Goal: Participate in discussion: Engage in conversation with other users on a specific topic

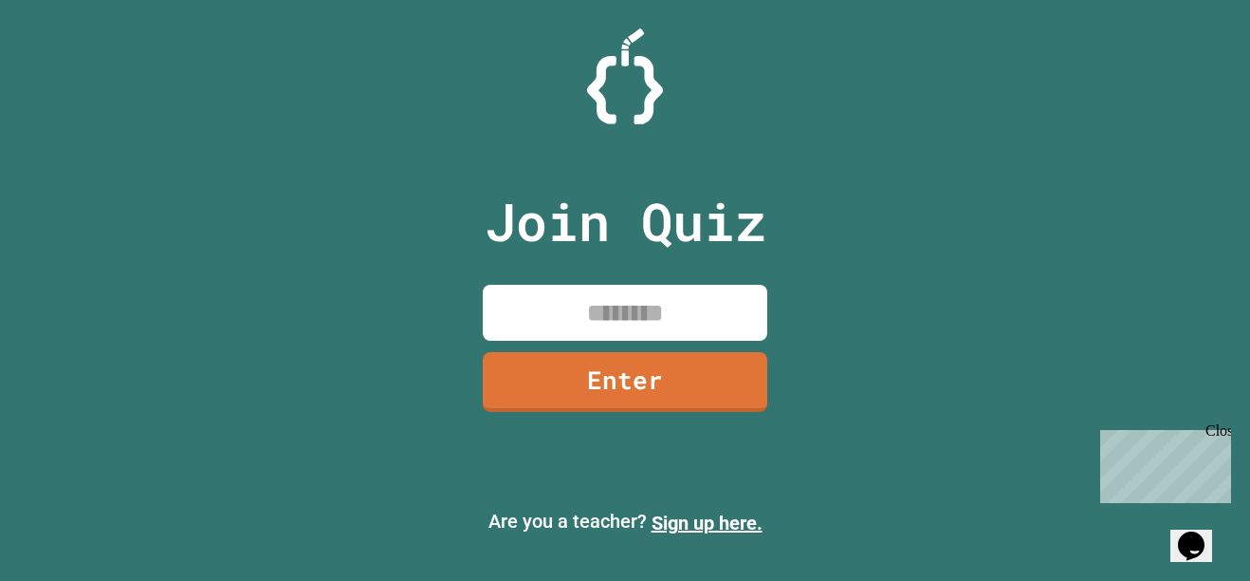
click at [722, 288] on input at bounding box center [625, 313] width 285 height 56
type input "********"
click at [724, 359] on link "Enter" at bounding box center [625, 382] width 285 height 60
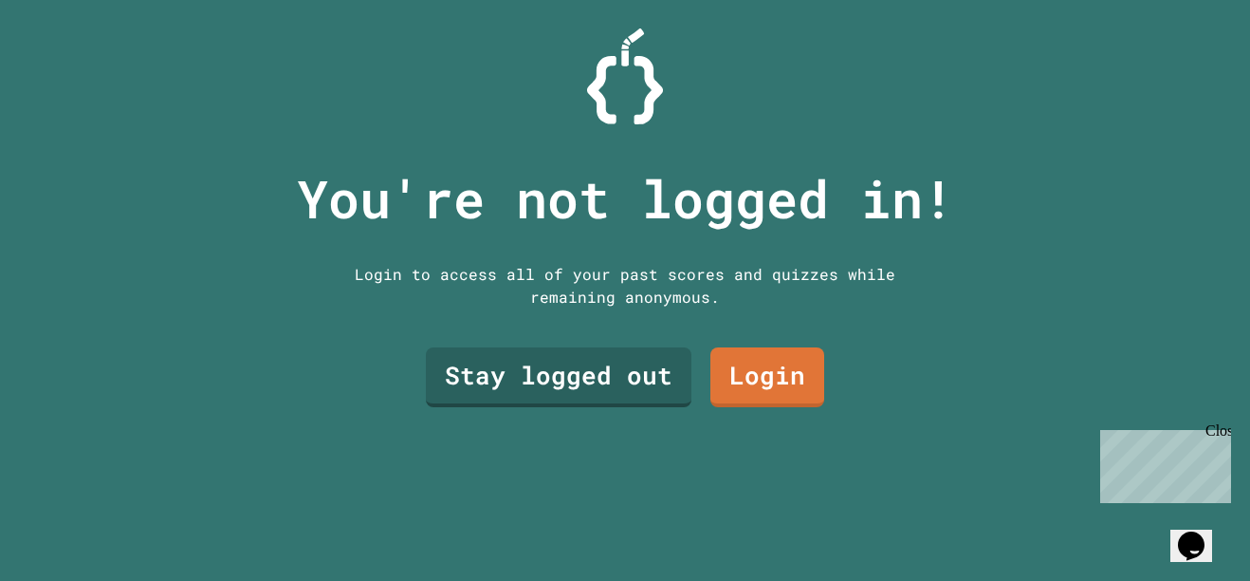
click at [779, 384] on link "Login" at bounding box center [767, 377] width 114 height 60
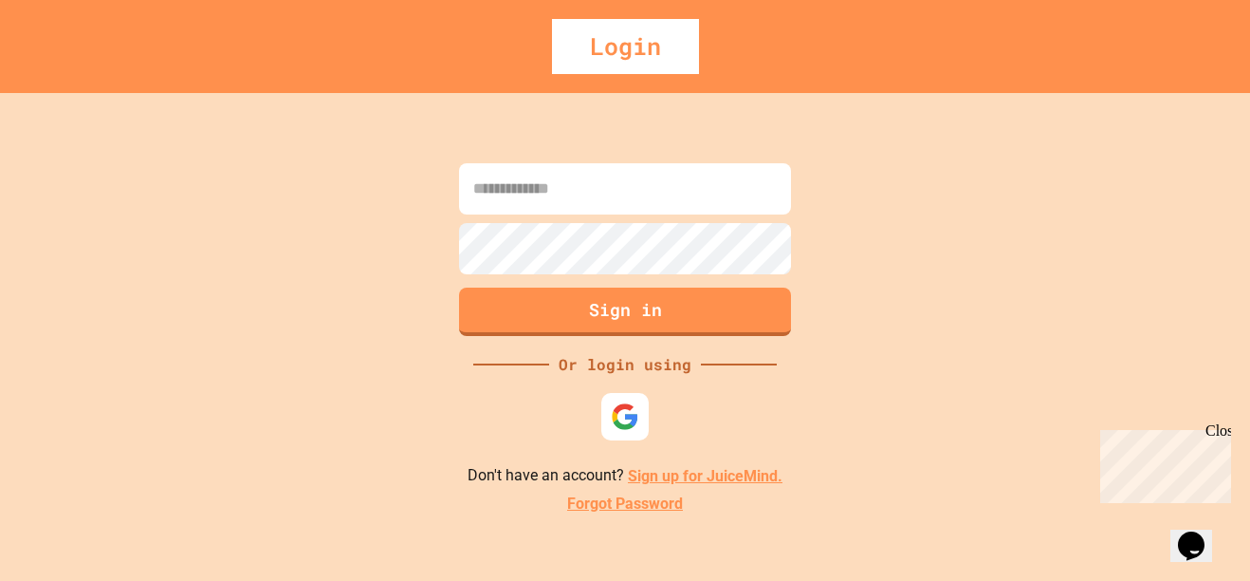
click at [747, 319] on button "Sign in" at bounding box center [625, 311] width 332 height 48
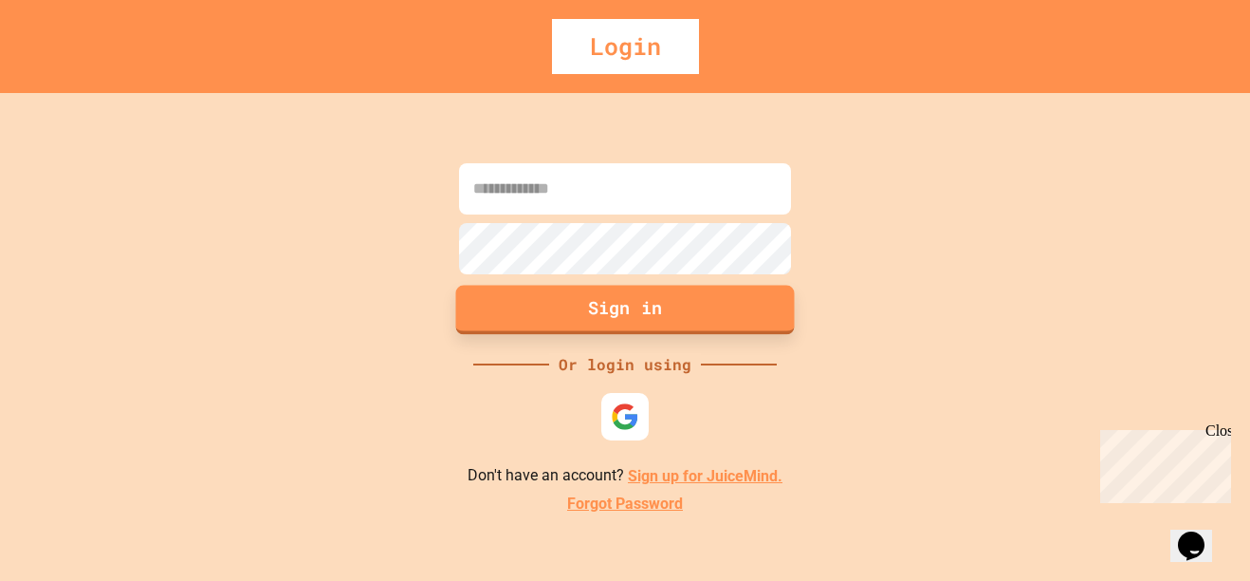
click at [901, 269] on div "Sign in Or login using Don't have an account? Sign up for JuiceMind. Forgot Pas…" at bounding box center [625, 337] width 1250 height 488
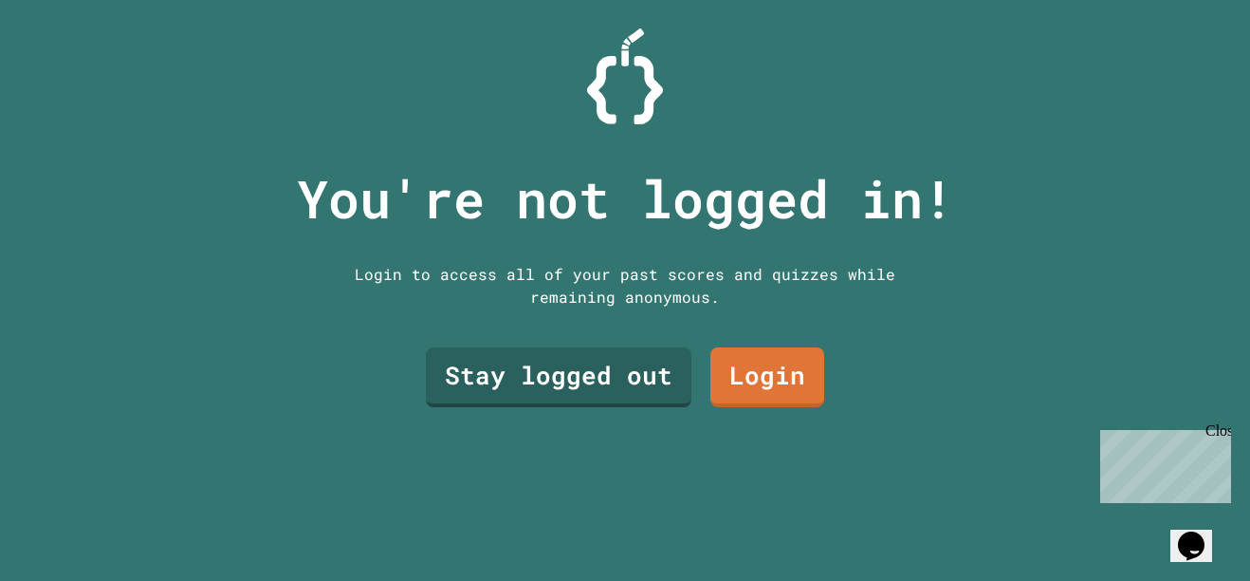
click at [620, 376] on link "Stay logged out" at bounding box center [559, 377] width 266 height 60
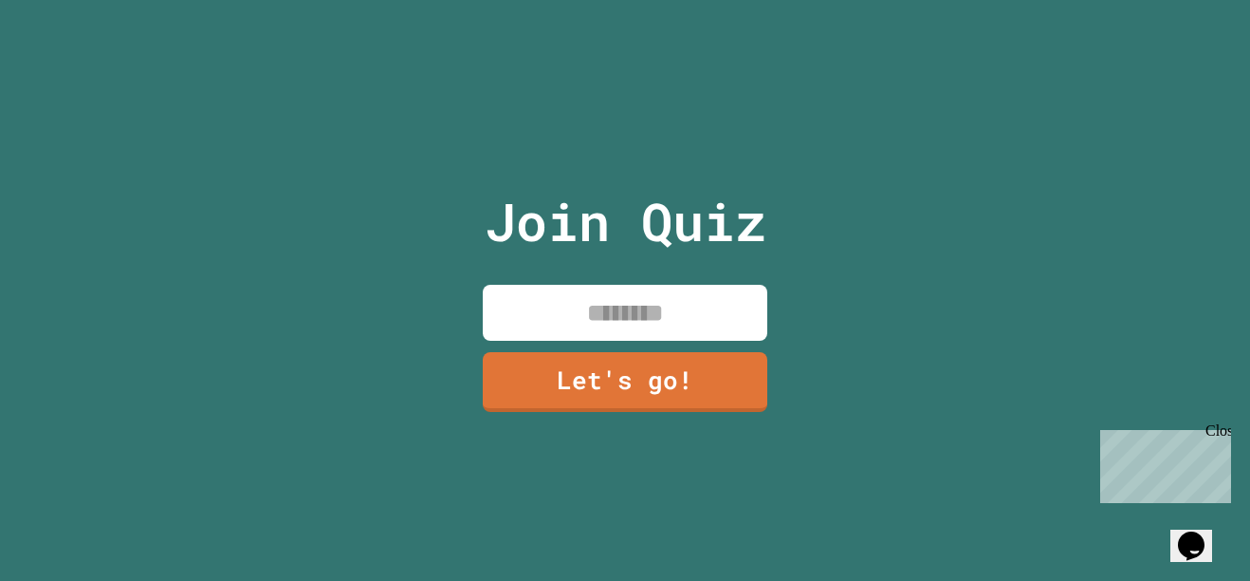
click at [709, 303] on input at bounding box center [625, 313] width 285 height 56
type input "*"
type input "**********"
click at [731, 393] on link "Let's go!" at bounding box center [625, 382] width 285 height 60
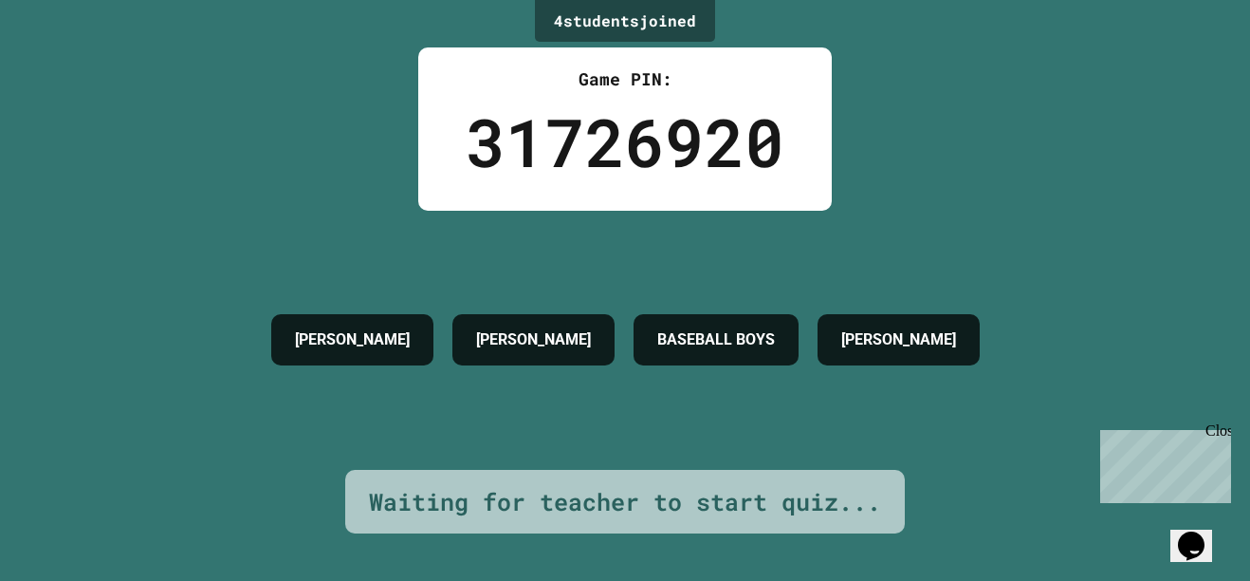
click at [1228, 433] on div "Close" at bounding box center [1218, 434] width 24 height 24
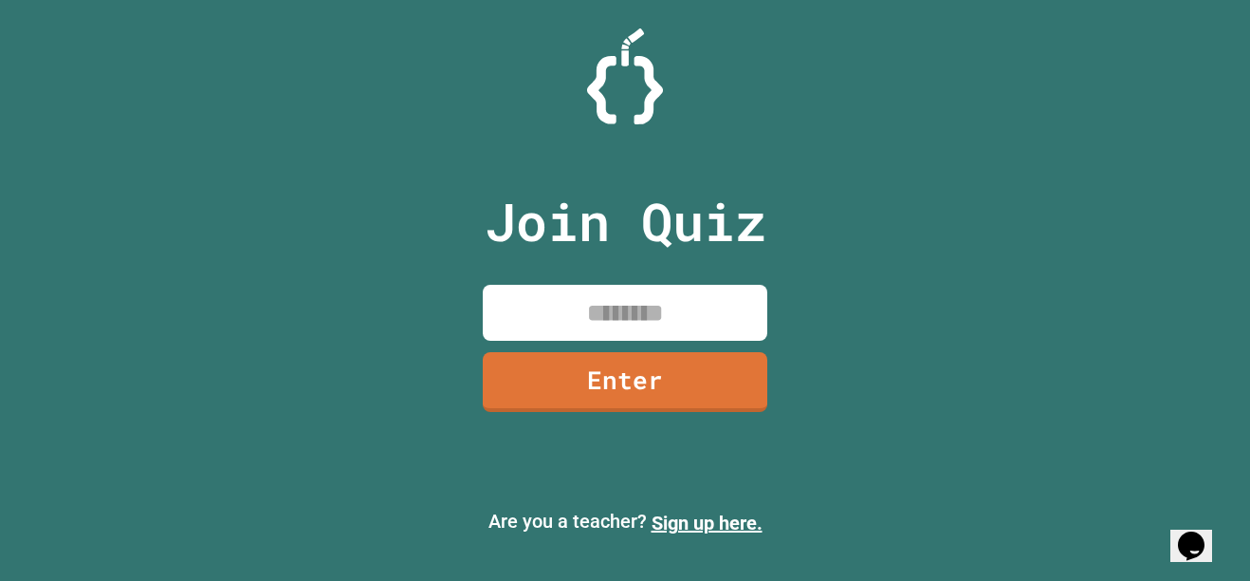
click at [617, 314] on input at bounding box center [625, 313] width 285 height 56
click at [729, 307] on input at bounding box center [625, 313] width 285 height 56
click at [745, 302] on input at bounding box center [625, 313] width 285 height 56
type input "********"
click at [699, 400] on link "Enter" at bounding box center [625, 382] width 285 height 60
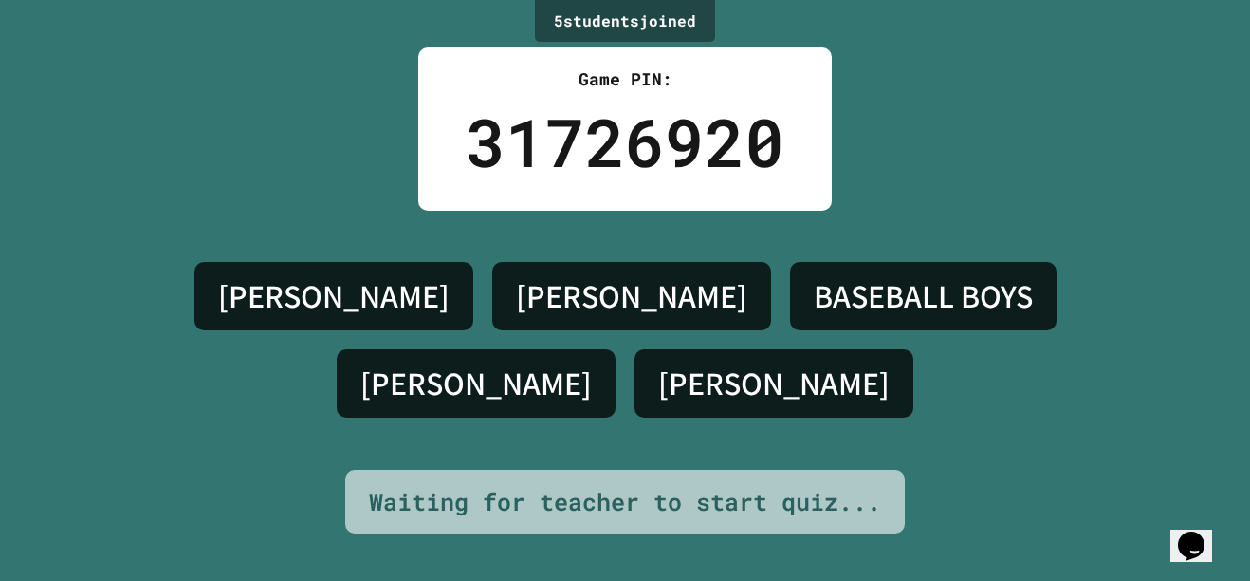
click at [1199, 531] on icon "Chat widget" at bounding box center [1191, 545] width 27 height 28
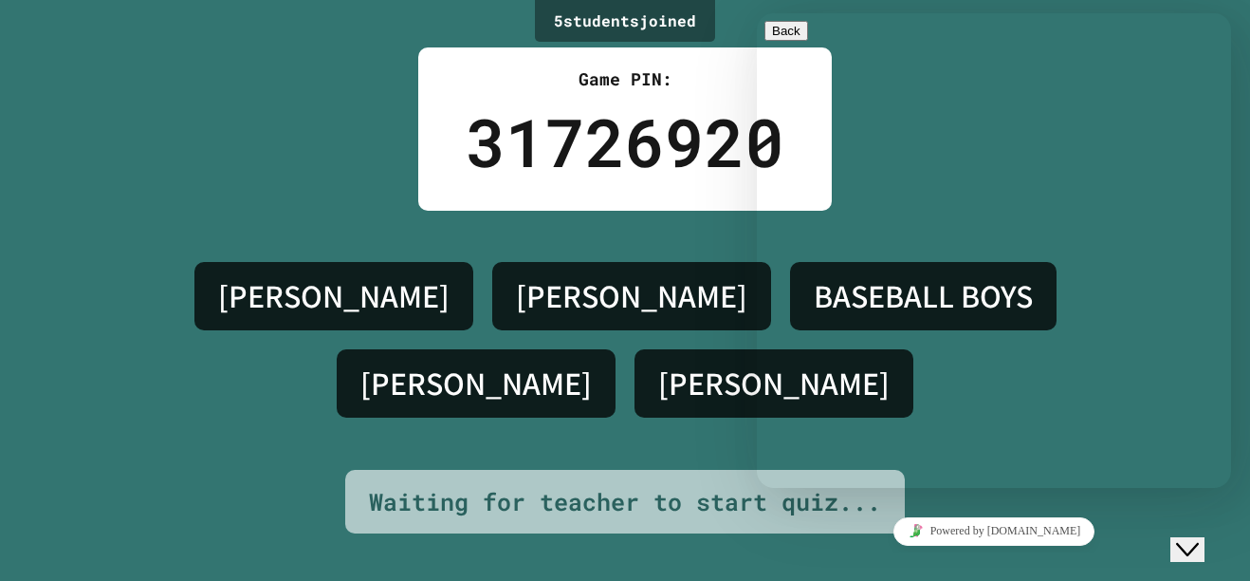
click at [790, 330] on div "BASEBALL BOYS" at bounding box center [923, 296] width 267 height 68
click at [973, 555] on div "Hi there Chat now! We typically reply in a few minutes" at bounding box center [994, 555] width 459 height 0
click at [757, 13] on textarea at bounding box center [757, 13] width 0 height 0
type textarea "*******"
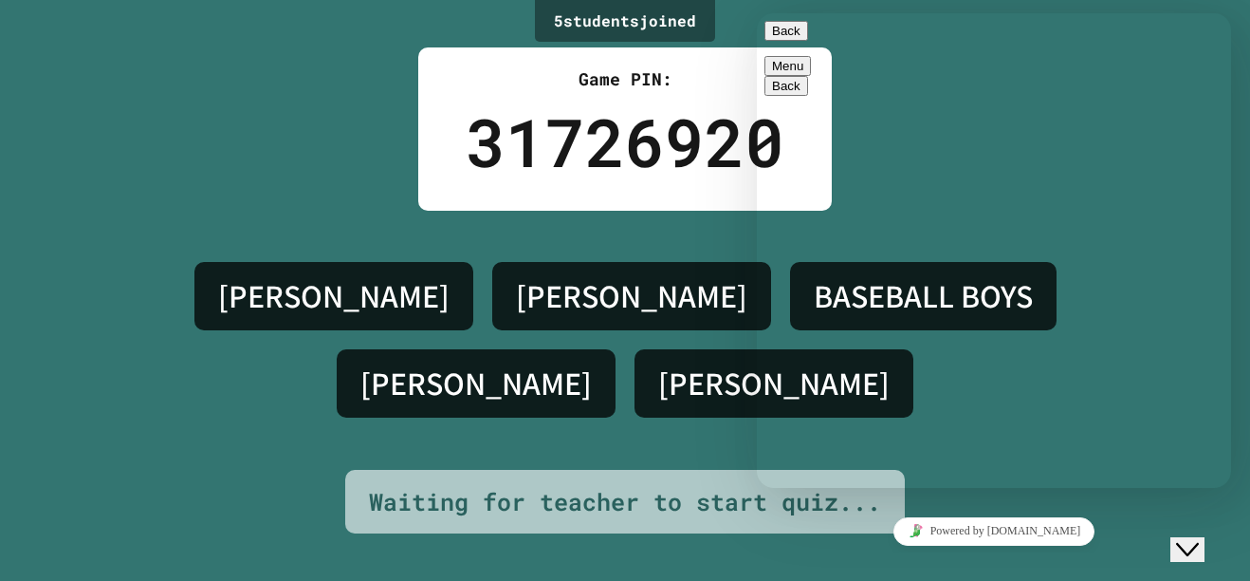
click at [363, 50] on div "5 student s joined Game PIN: 31726920 NOAH HECHT ISAAC BASEBALL BOYS AARON KORI…" at bounding box center [625, 290] width 1250 height 581
click at [336, 10] on div "5 student s joined Game PIN: 31726920 NOAH HECHT ISAAC BASEBALL BOYS AARON KORI…" at bounding box center [625, 290] width 1250 height 581
click at [789, 35] on button "Back" at bounding box center [787, 31] width 44 height 20
click at [750, 246] on div "NOAH HECHT ISAAC BASEBALL BOYS AARON KORI ELIANA LEX" at bounding box center [624, 340] width 1155 height 259
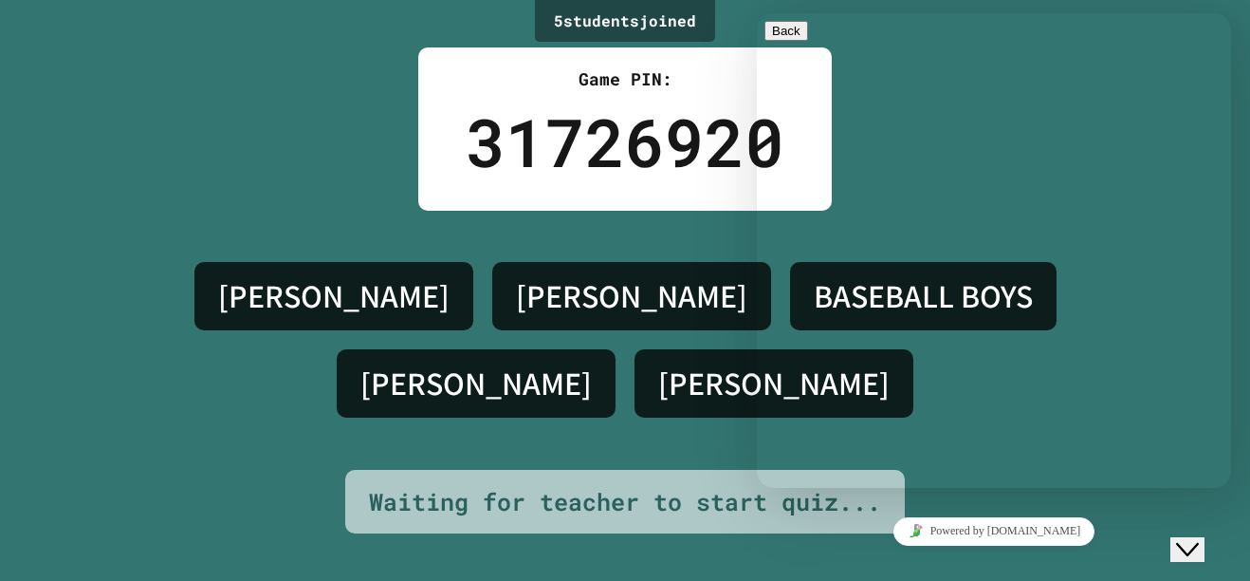
click at [707, 253] on div "NOAH HECHT ISAAC BASEBALL BOYS AARON KORI ELIANA LEX" at bounding box center [624, 340] width 1155 height 259
click at [697, 127] on div "31726920" at bounding box center [625, 142] width 319 height 100
click at [683, 70] on div "Game PIN:" at bounding box center [625, 79] width 319 height 26
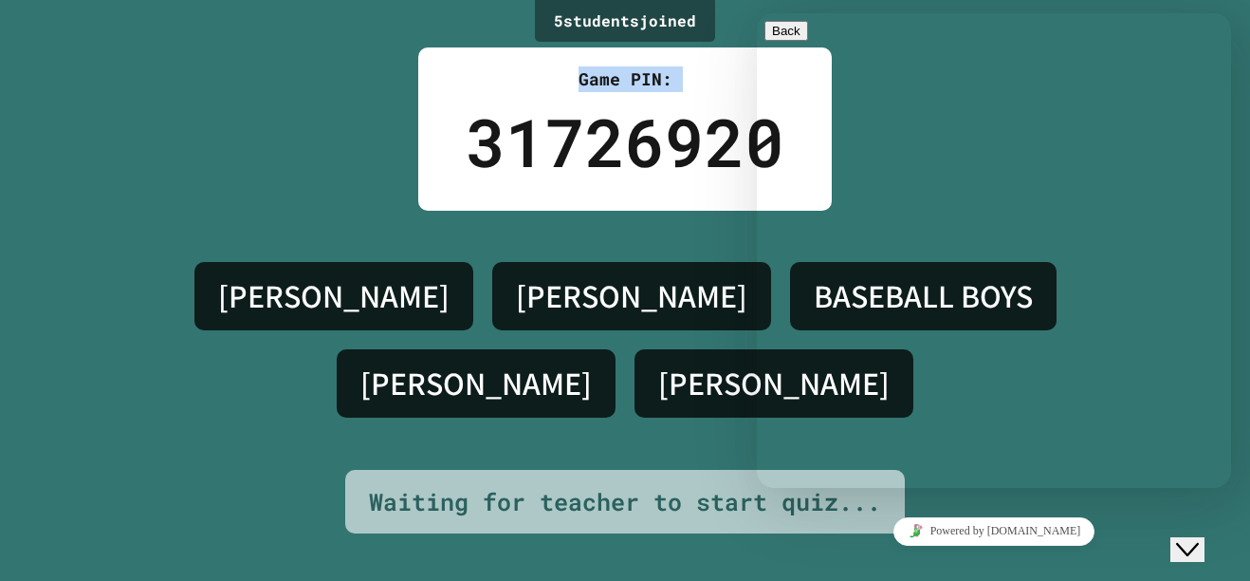
click at [683, 70] on div "Game PIN:" at bounding box center [625, 79] width 319 height 26
drag, startPoint x: 1440, startPoint y: 83, endPoint x: 777, endPoint y: 20, distance: 666.1
click at [777, 21] on div at bounding box center [994, 21] width 459 height 0
click at [1199, 543] on icon "Chat widget" at bounding box center [1187, 549] width 23 height 13
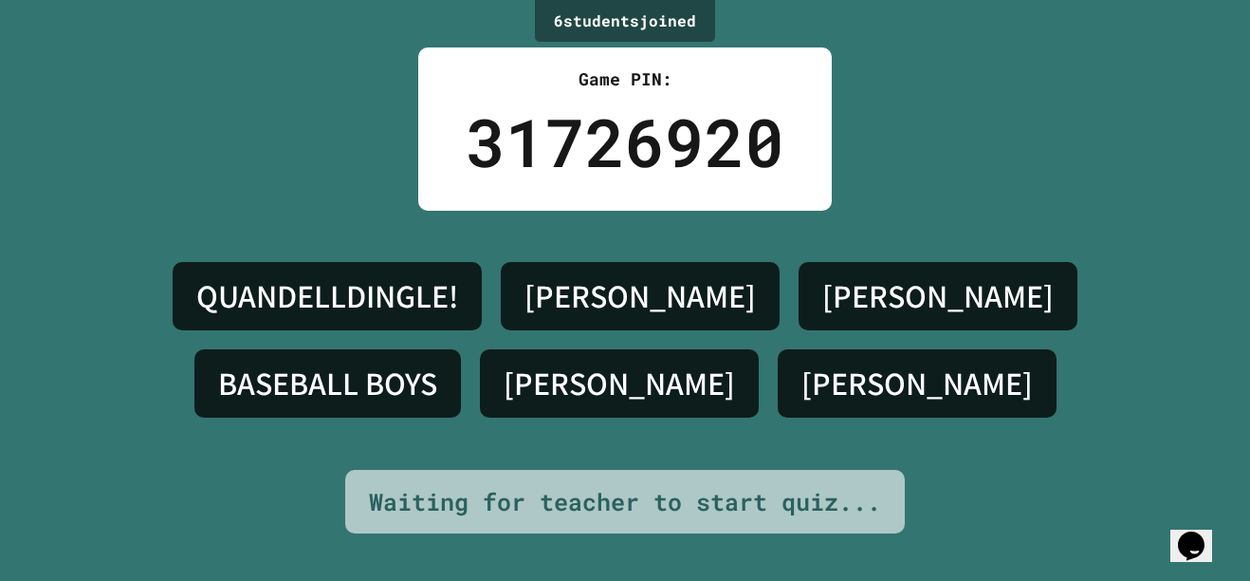
click at [949, 121] on div "6 student s joined Game PIN: 31726920 QUANDELLDINGLE! NOAH HECHT ISAAC BASEBALL…" at bounding box center [625, 290] width 1250 height 581
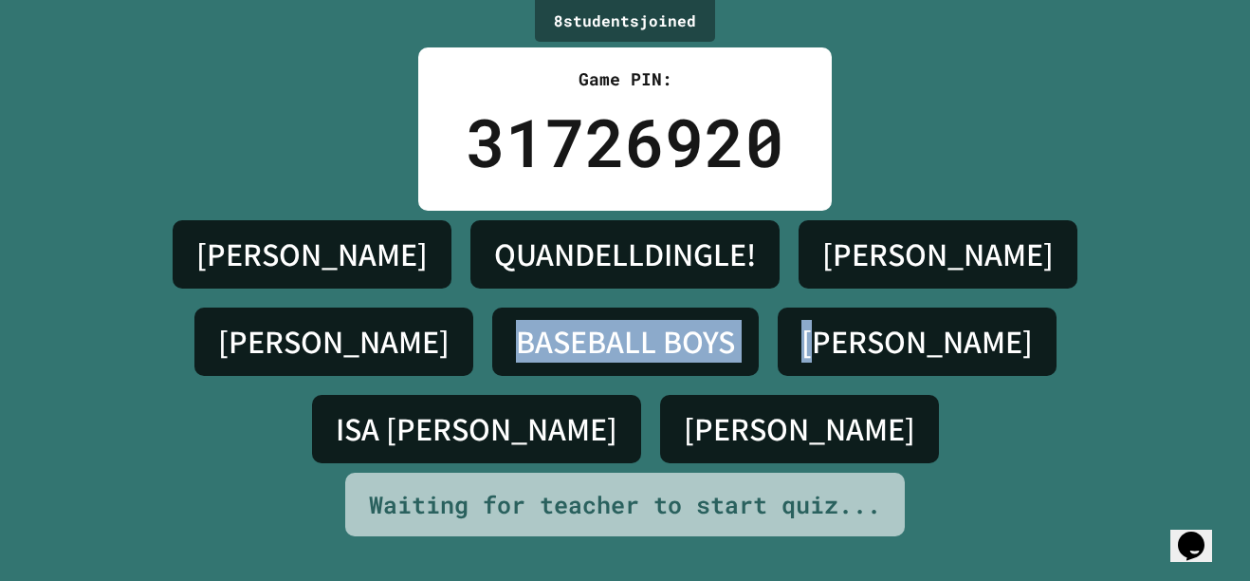
drag, startPoint x: 108, startPoint y: 364, endPoint x: 446, endPoint y: 387, distance: 338.5
click at [446, 387] on div "ISAAC&DILANRICE QUANDELLDINGLE! NOAH HECHT ISAAC BASEBALL BOYS AARON ISA NEYA A…" at bounding box center [624, 342] width 1155 height 262
drag, startPoint x: 446, startPoint y: 387, endPoint x: 376, endPoint y: 383, distance: 70.3
click at [376, 383] on div "ISAAC&DILANRICE QUANDELLDINGLE! NOAH HECHT ISAAC BASEBALL BOYS AARON ISA NEYA A…" at bounding box center [624, 342] width 1155 height 262
drag, startPoint x: 118, startPoint y: 384, endPoint x: 352, endPoint y: 404, distance: 235.1
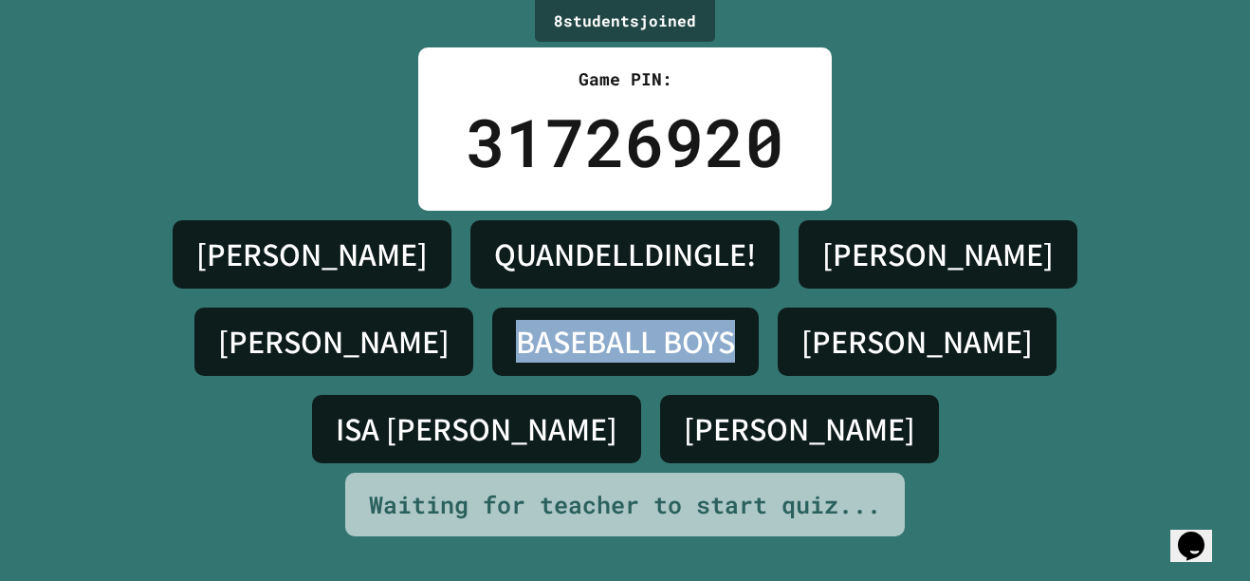
click at [492, 376] on div "BASEBALL BOYS" at bounding box center [625, 341] width 267 height 68
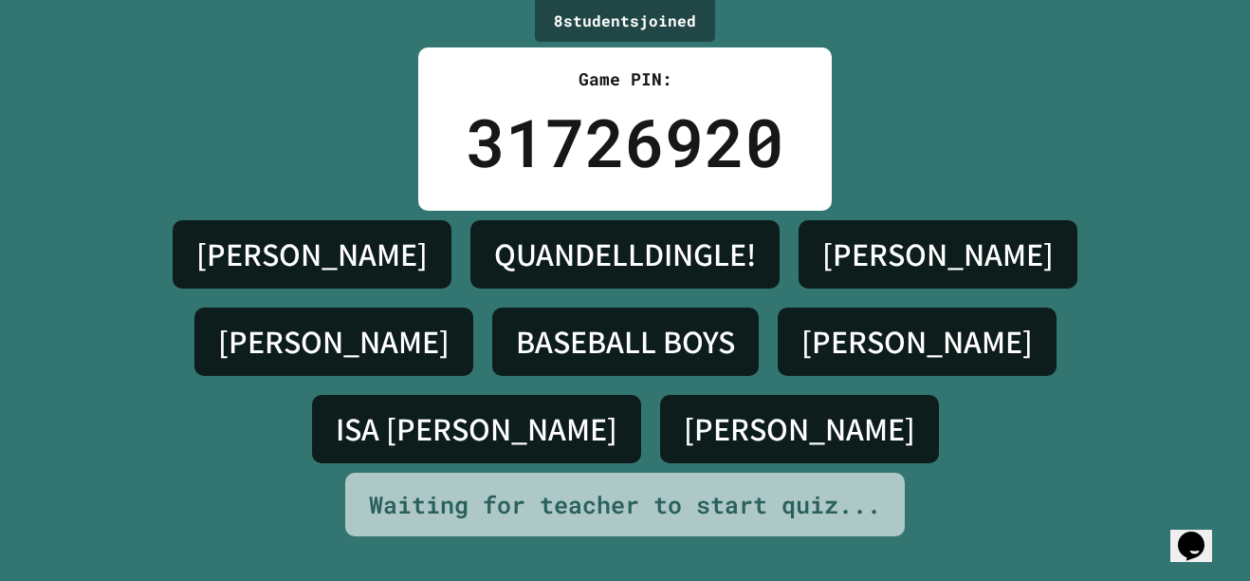
drag, startPoint x: 352, startPoint y: 404, endPoint x: -4, endPoint y: 263, distance: 382.8
click at [0, 263] on html "We are updating our servers at 7PM EST on 3/11/2025. JuiceMind should continue …" at bounding box center [625, 290] width 1250 height 581
click at [1202, 196] on div "8 student s joined Game PIN: 31726920 ISAAC&DILANRICE QUANDELLDINGLE! NOAH HECH…" at bounding box center [625, 290] width 1250 height 581
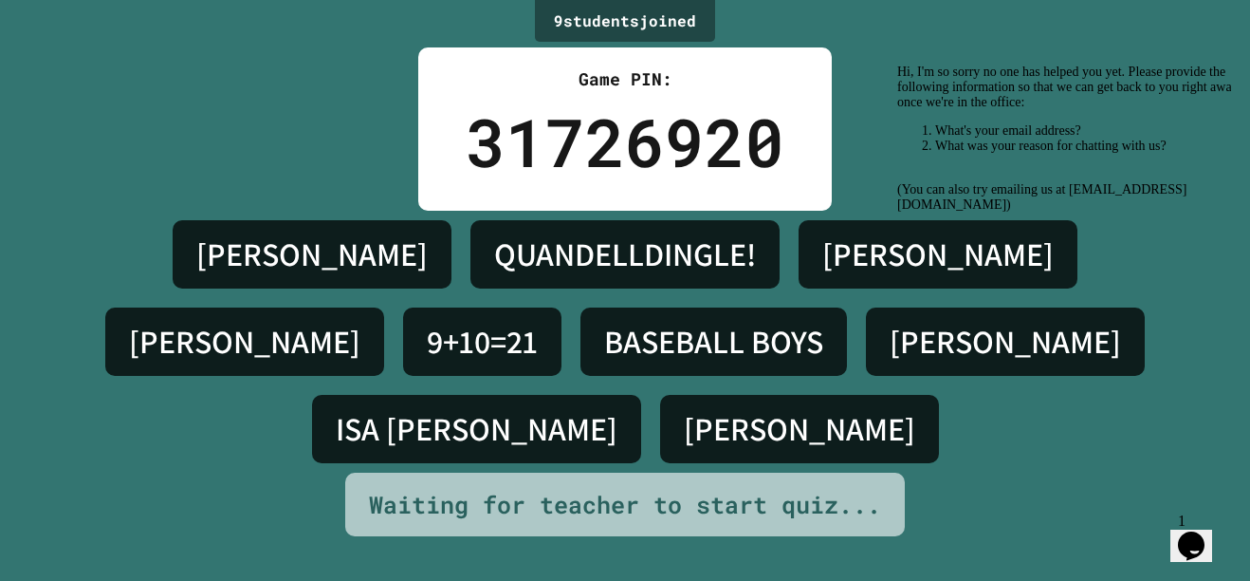
click at [1209, 551] on button "Opens Chat This icon Opens the chat window." at bounding box center [1192, 545] width 42 height 32
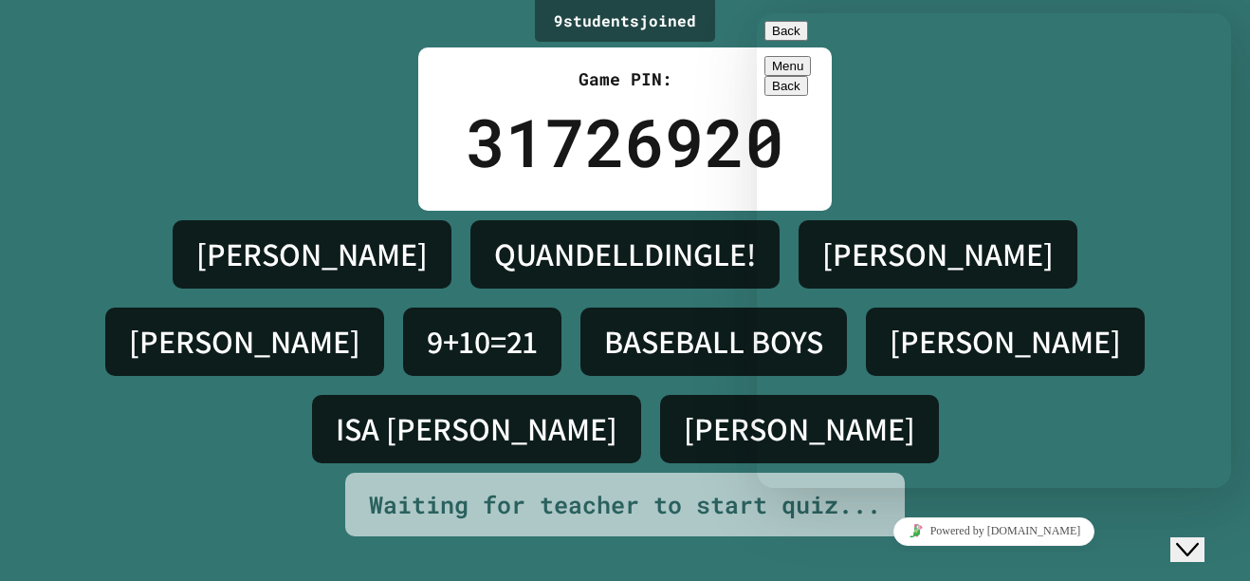
click at [1204, 551] on button "Close Chat This icon closes the chat window." at bounding box center [1188, 549] width 34 height 25
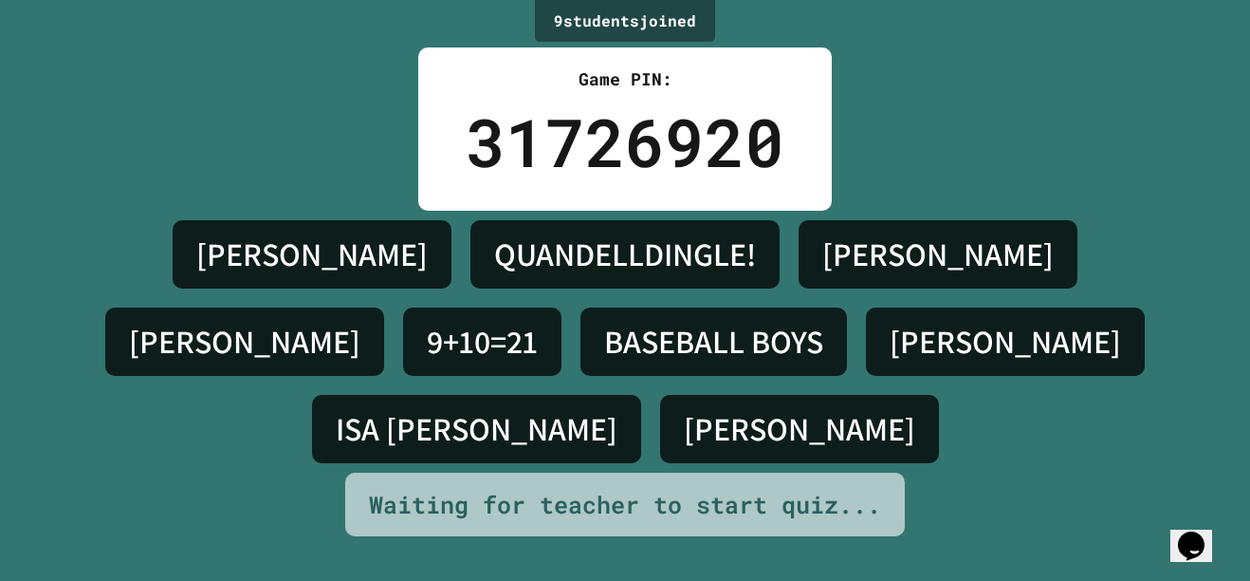
click at [1197, 531] on icon "Chat widget" at bounding box center [1191, 545] width 27 height 28
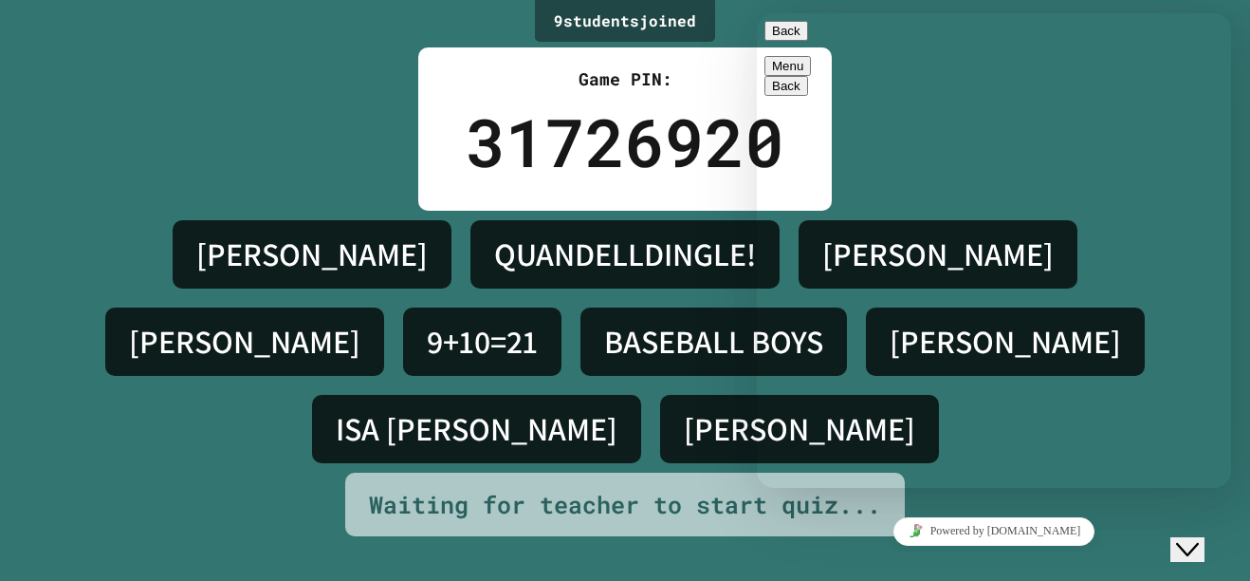
click at [784, 41] on button "Back" at bounding box center [787, 31] width 44 height 20
click at [685, 110] on div "31726920" at bounding box center [625, 142] width 319 height 100
click at [1130, 532] on div "Powered by tawk.to" at bounding box center [994, 531] width 459 height 28
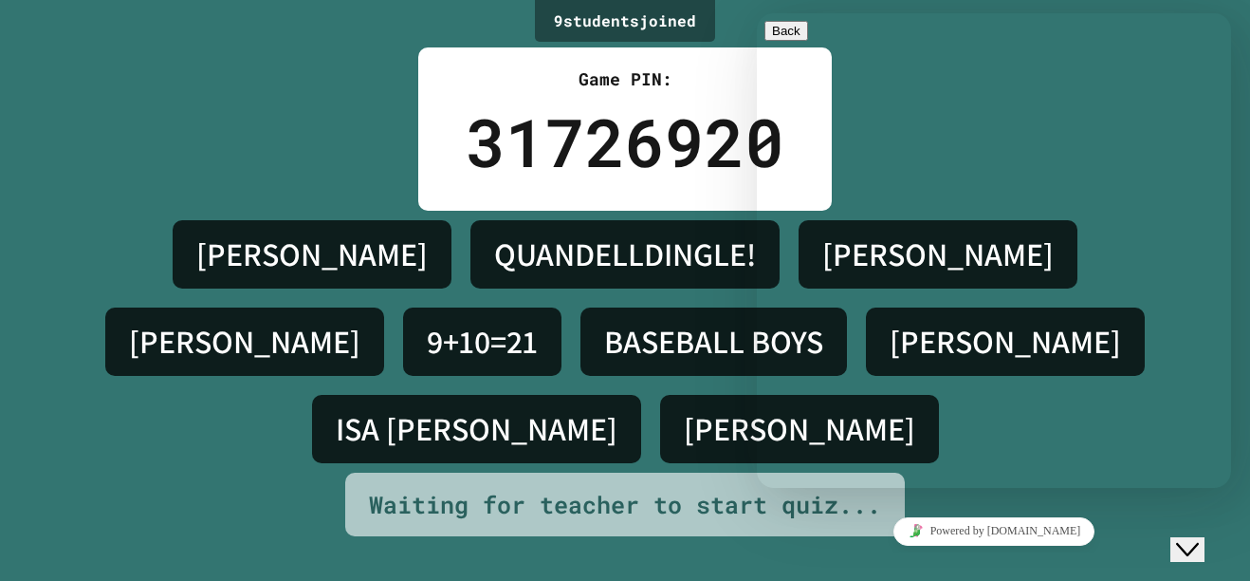
click at [1199, 538] on div "Close Chat This icon closes the chat window." at bounding box center [1187, 549] width 23 height 23
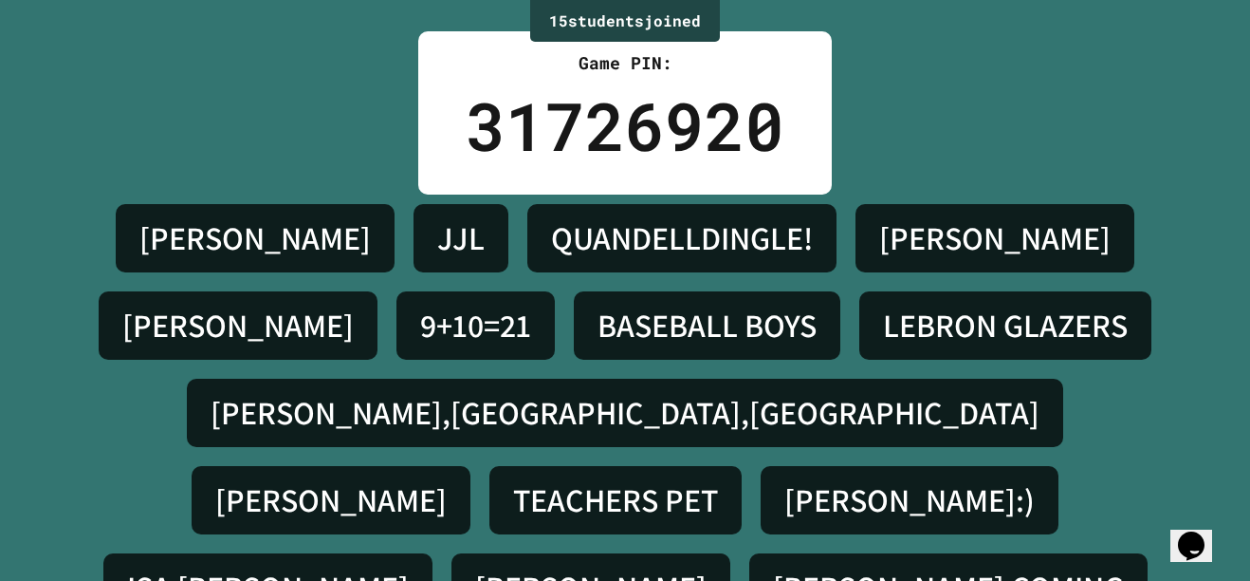
scroll to position [12, 0]
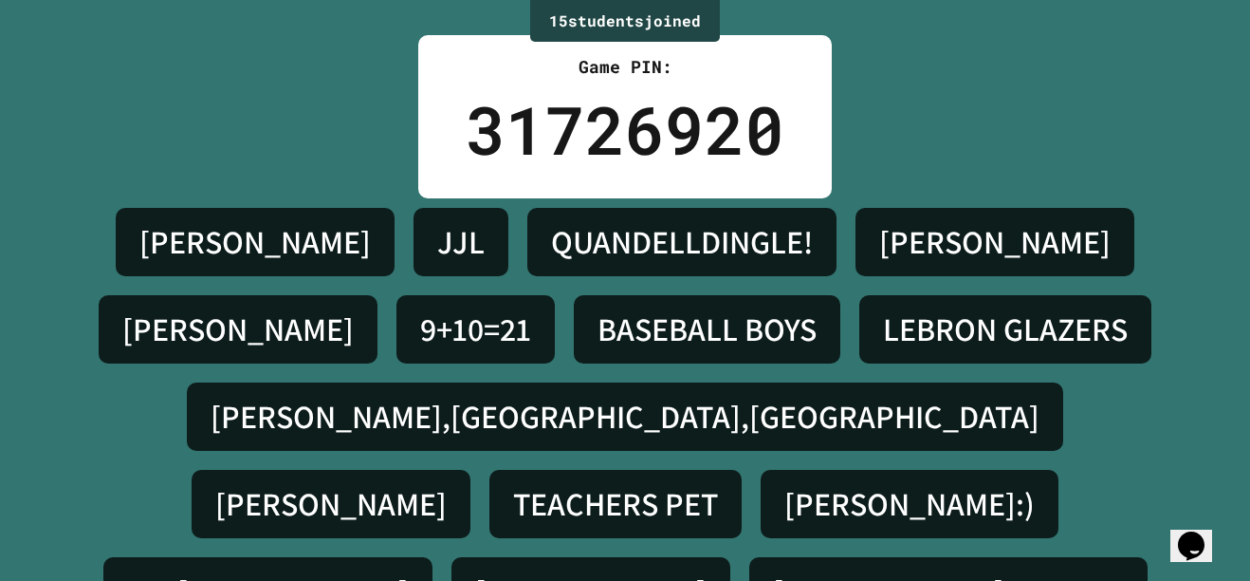
click at [1234, 146] on div "15 student s joined Game PIN: 31726920 ISAAC&DILANRICE JJL QUANDELLDINGLE! NOAH…" at bounding box center [625, 278] width 1250 height 581
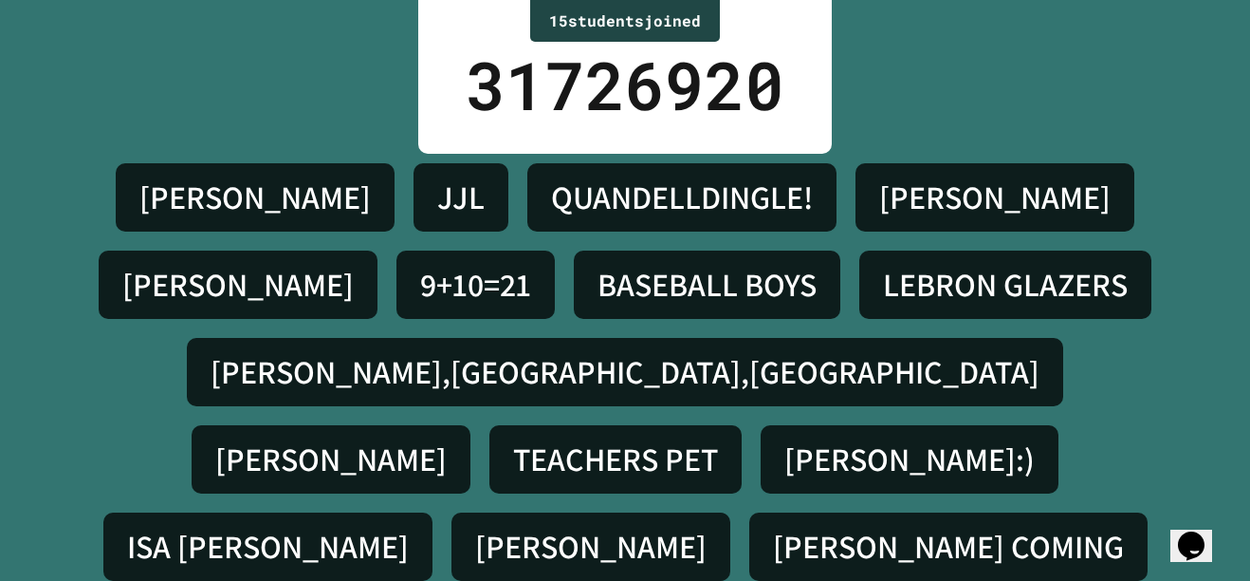
scroll to position [0, 0]
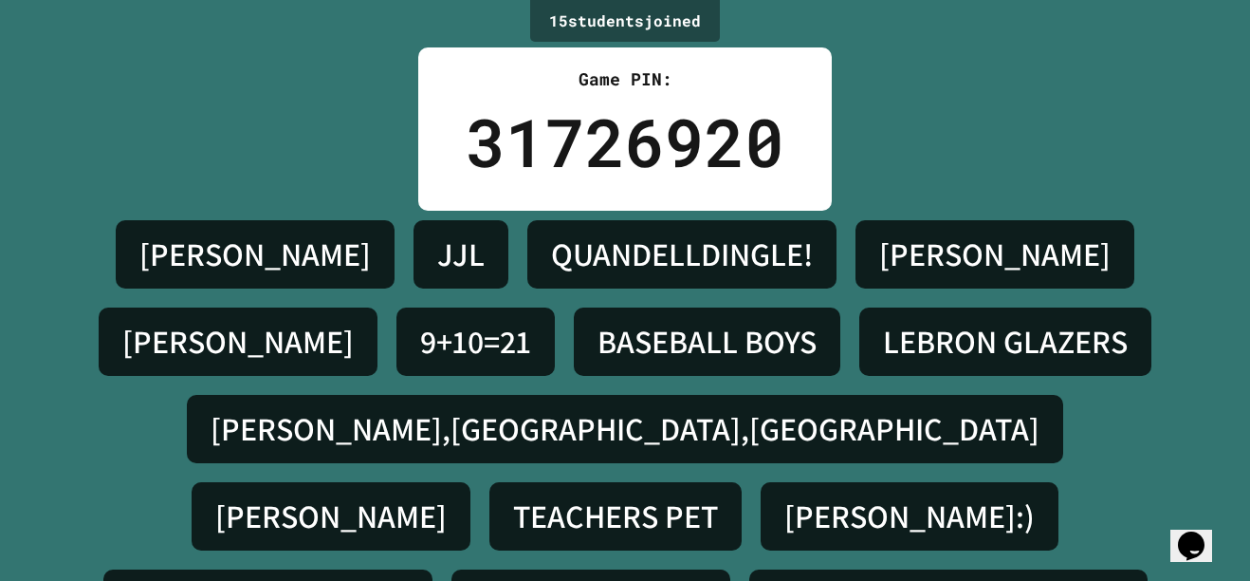
click at [1175, 460] on div "ISAAC&DILANRICE JJL QUANDELLDINGLE! NOAH HECHT ISAAC 9+10=21 BASEBALL BOYS LEBR…" at bounding box center [624, 429] width 1155 height 436
click at [1224, 512] on div "Opens Chat This icon Opens the chat window." at bounding box center [1201, 512] width 46 height 0
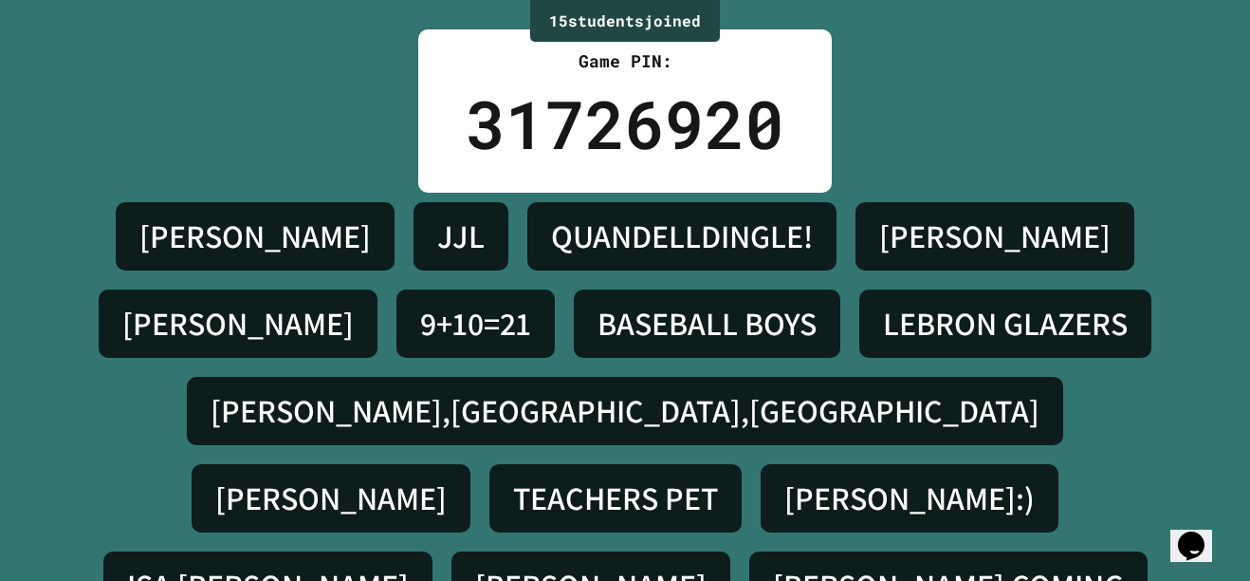
scroll to position [57, 0]
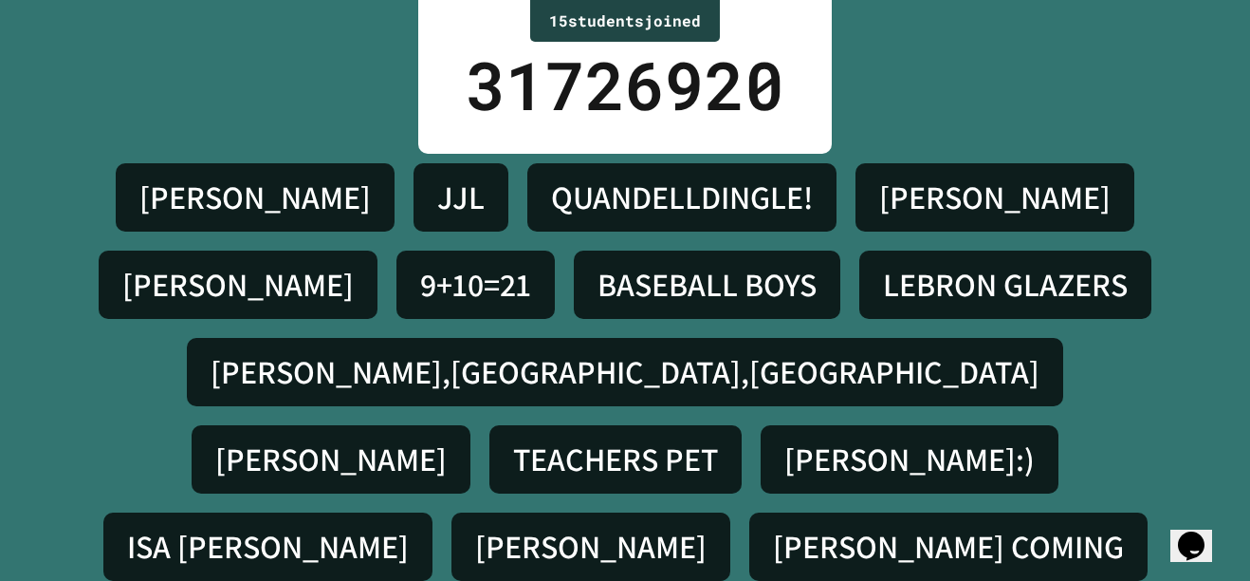
click at [1107, 212] on div "[PERSON_NAME]" at bounding box center [995, 197] width 279 height 68
click at [1106, 224] on div "[PERSON_NAME]" at bounding box center [995, 197] width 279 height 68
click at [1110, 269] on div "ISAAC&DILANRICE JJL QUANDELLDINGLE! NOAH HECHT ISAAC 9+10=21 BASEBALL BOYS LEBR…" at bounding box center [624, 372] width 1155 height 436
click at [1205, 550] on button "Opens Chat This icon Opens the chat window." at bounding box center [1192, 545] width 42 height 32
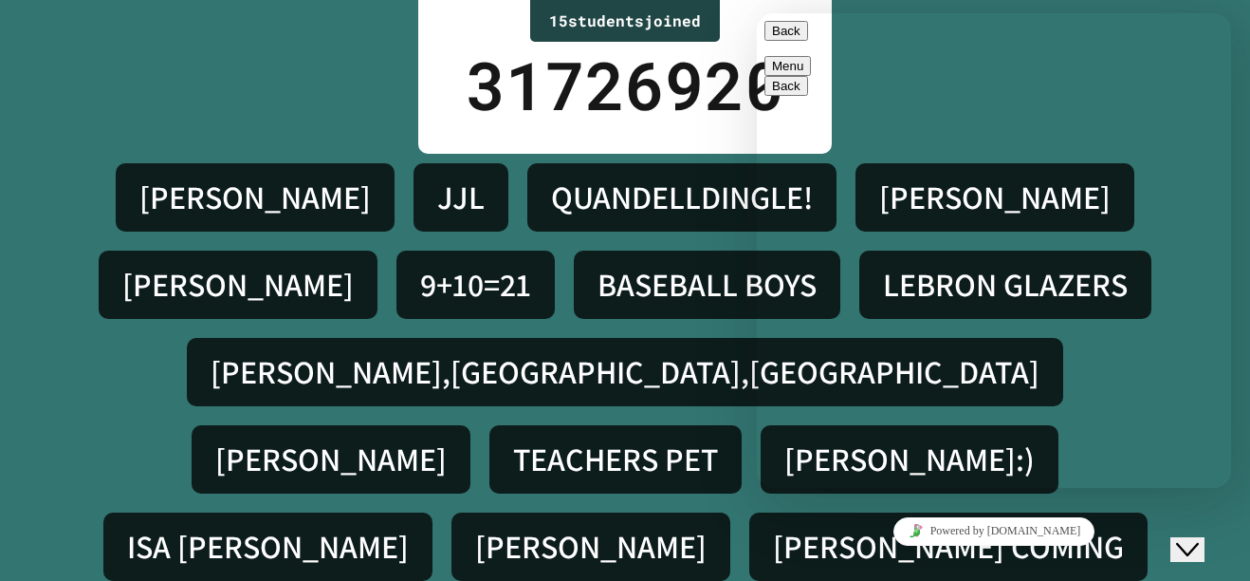
click at [1176, 538] on div "Close Chat This icon closes the chat window." at bounding box center [1187, 549] width 23 height 23
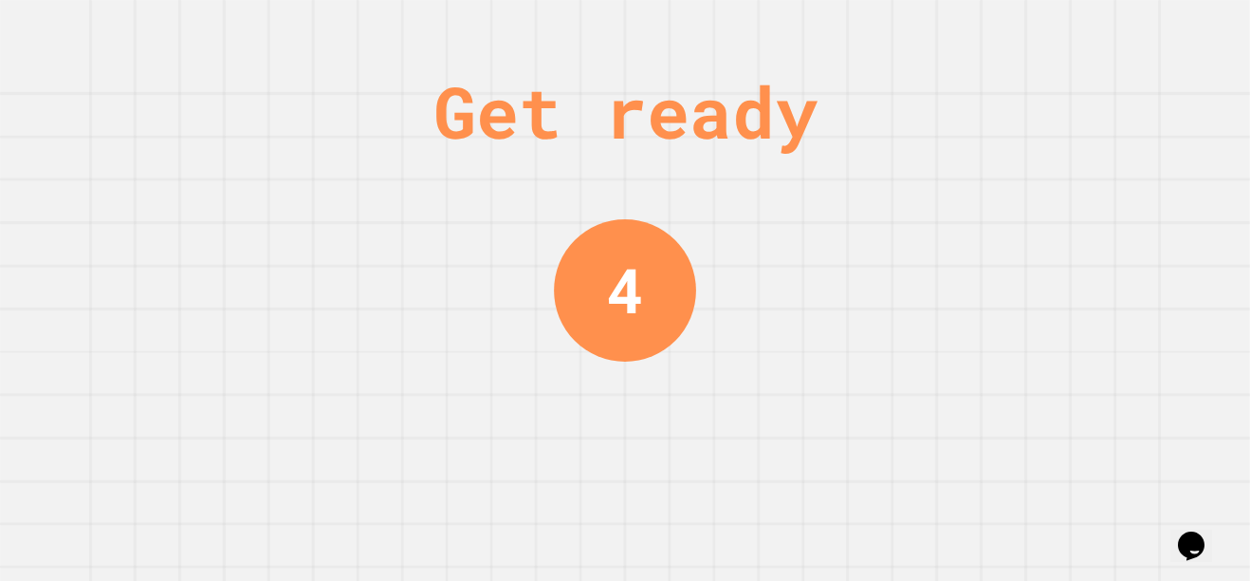
scroll to position [0, 0]
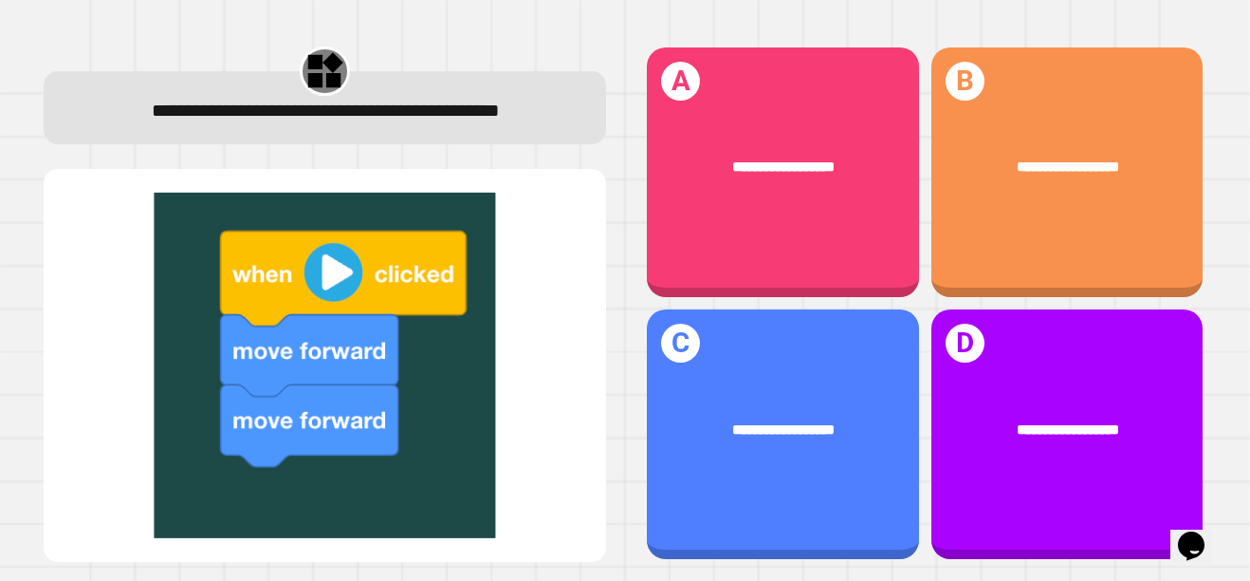
click at [792, 164] on span "**********" at bounding box center [783, 166] width 102 height 14
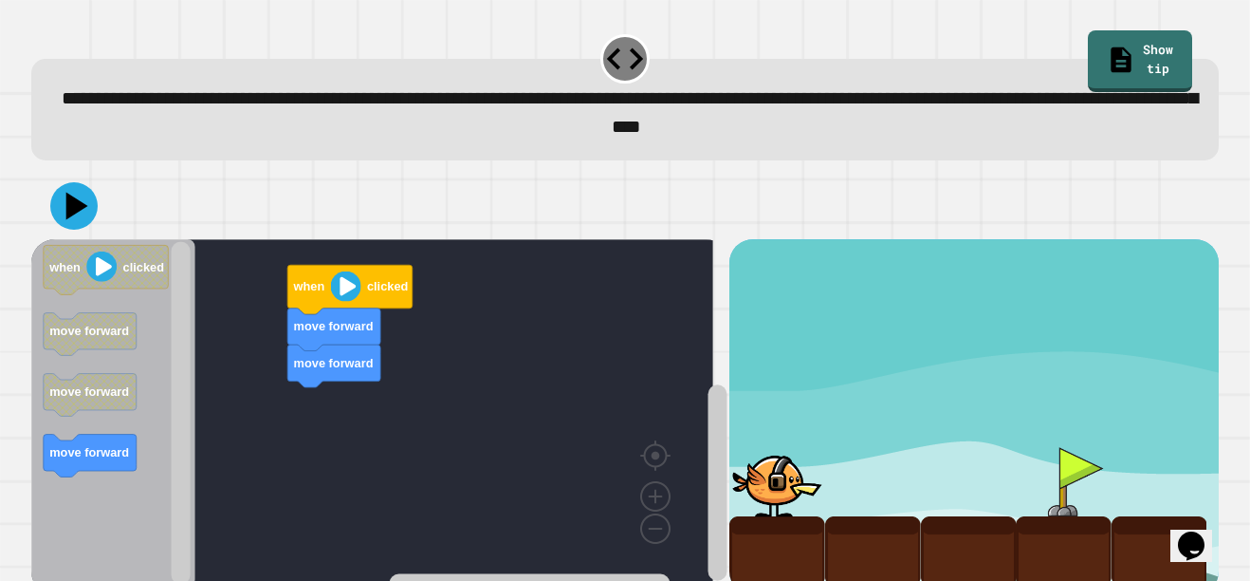
scroll to position [45, 0]
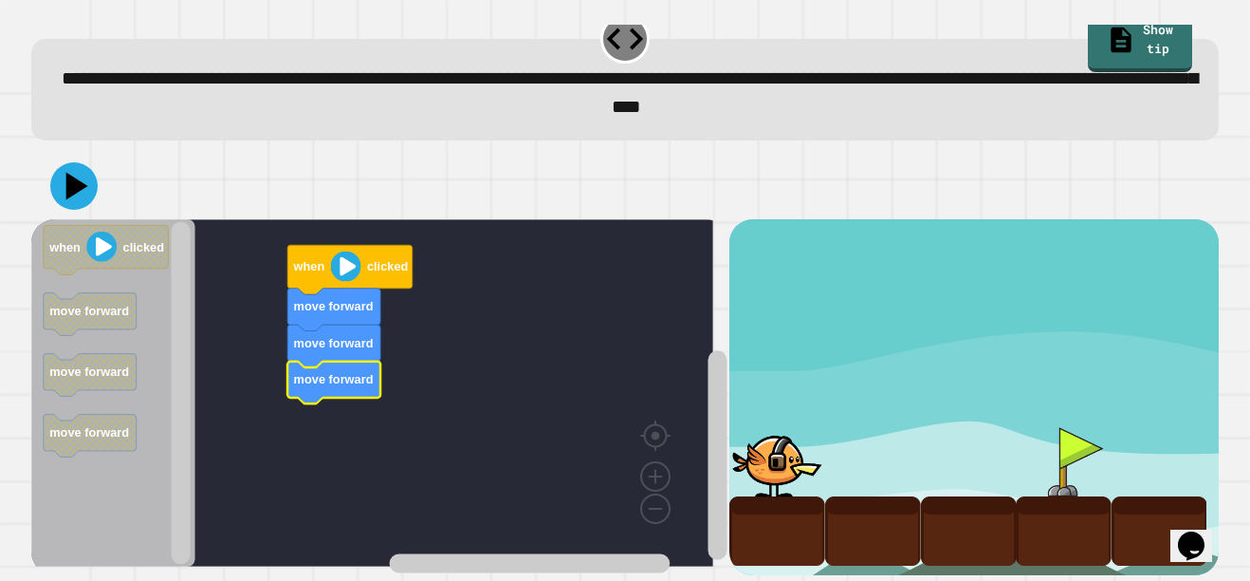
click at [75, 175] on icon at bounding box center [73, 185] width 47 height 47
click at [96, 231] on image "Blockly Workspace" at bounding box center [101, 246] width 30 height 30
click at [334, 245] on icon "Blockly Workspace" at bounding box center [349, 269] width 125 height 49
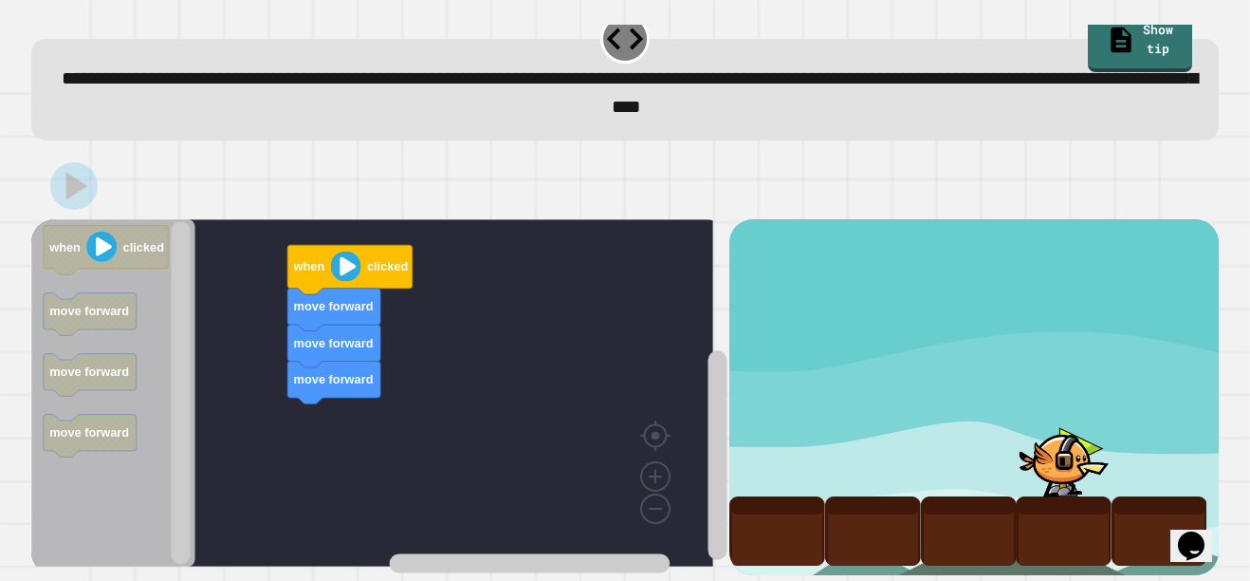
click at [341, 250] on image "Blockly Workspace" at bounding box center [345, 265] width 30 height 30
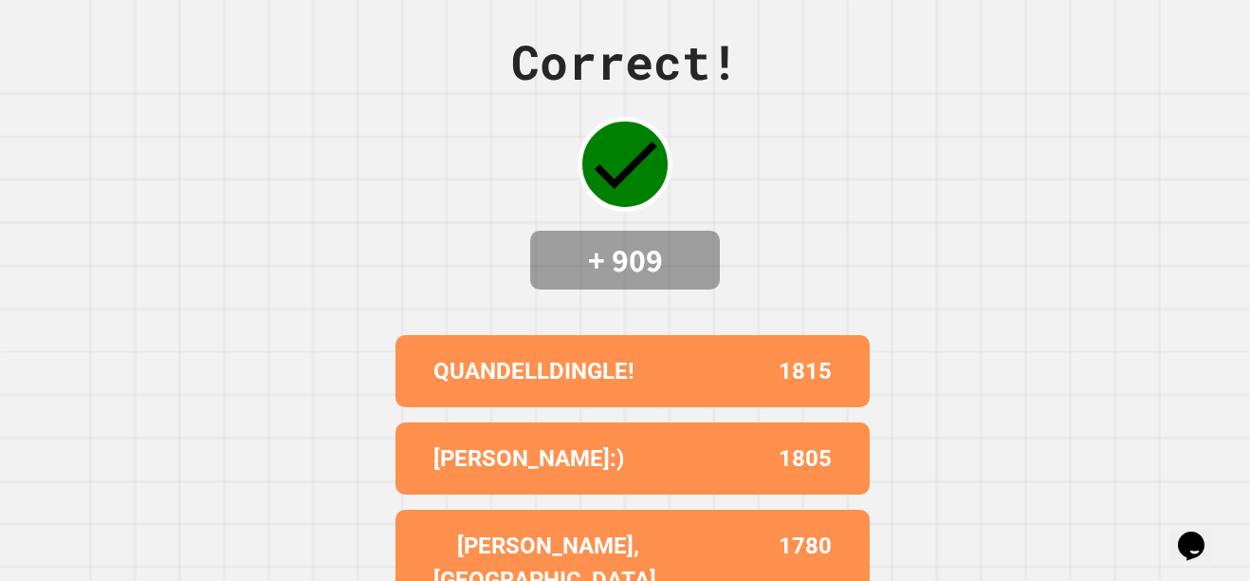
scroll to position [0, 0]
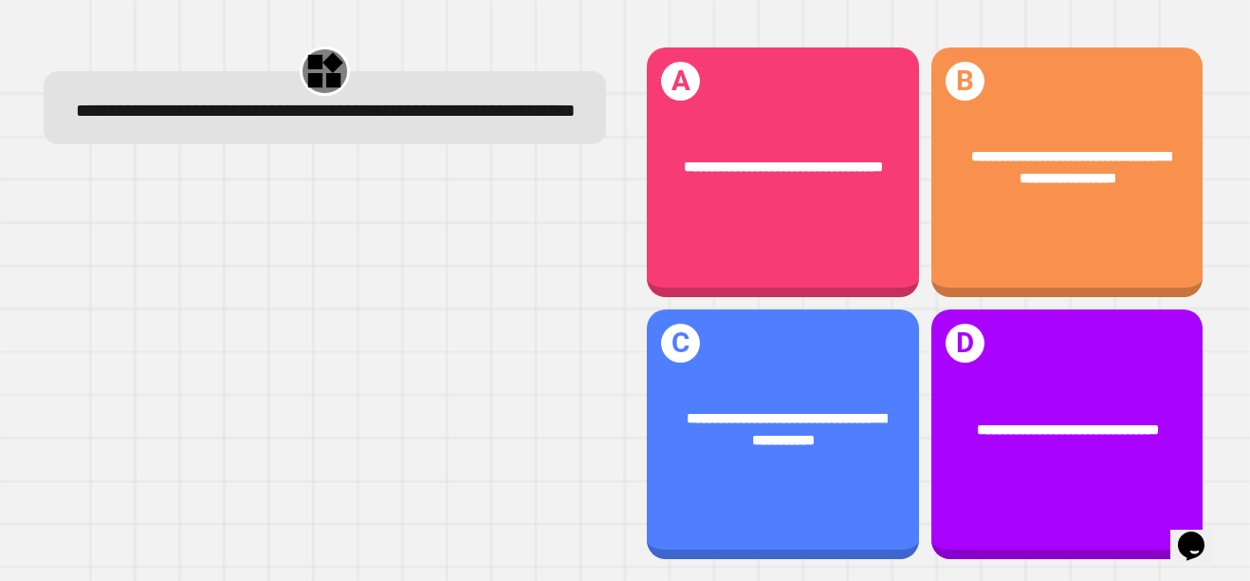
click at [1001, 151] on span "**********" at bounding box center [1070, 167] width 199 height 36
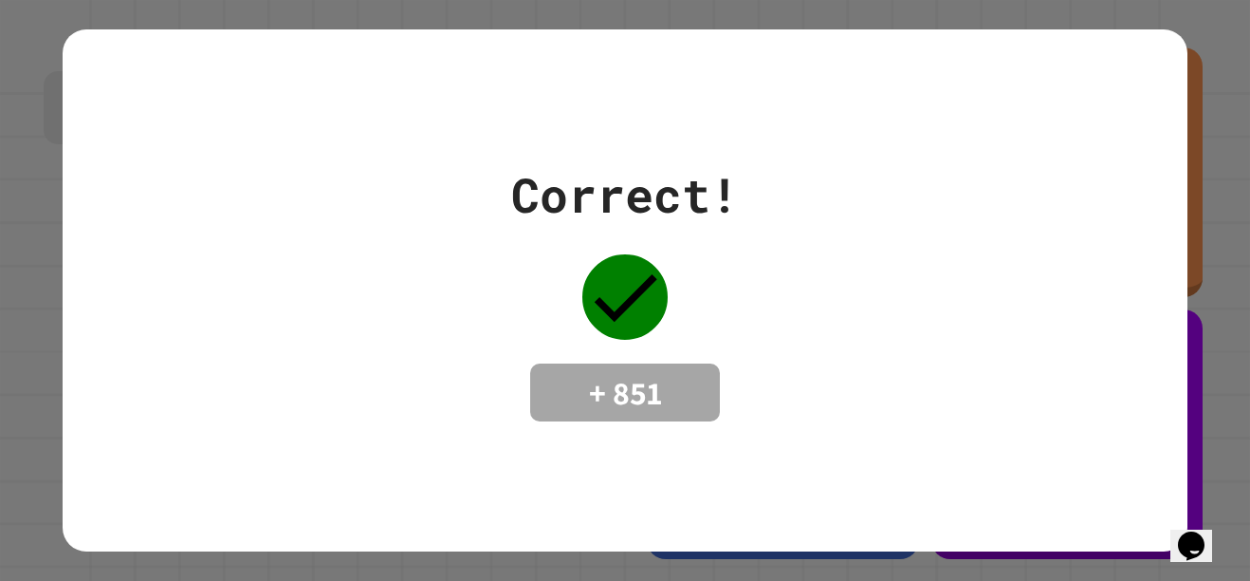
click at [1207, 531] on div "Opens Chat This icon Opens the chat window." at bounding box center [1191, 545] width 30 height 30
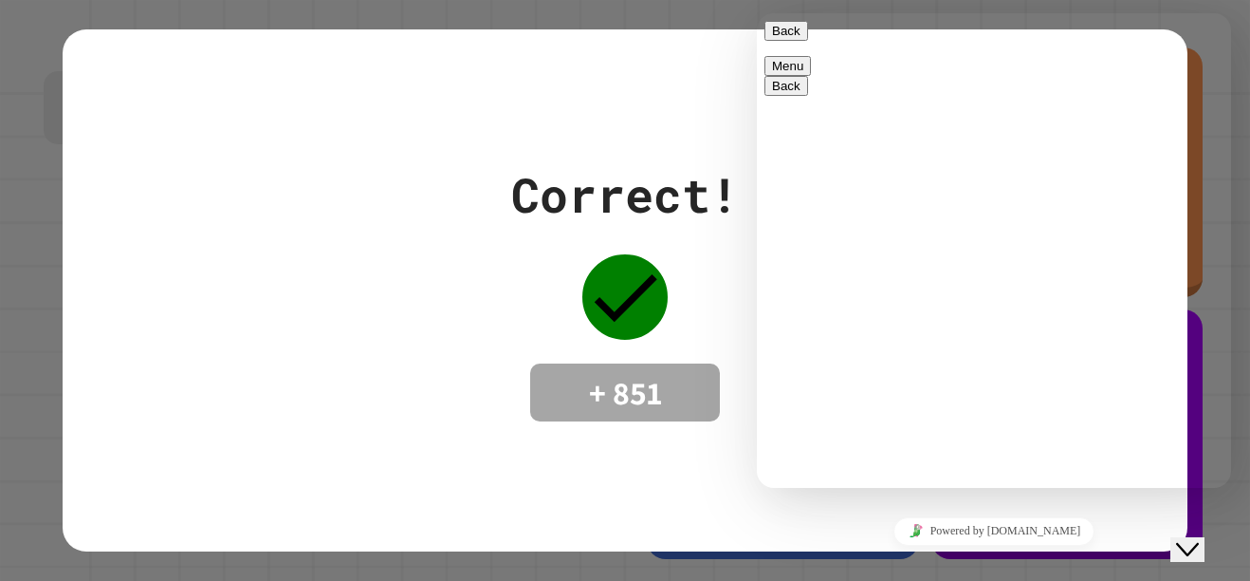
click at [757, 13] on textarea at bounding box center [757, 13] width 0 height 0
type textarea "**"
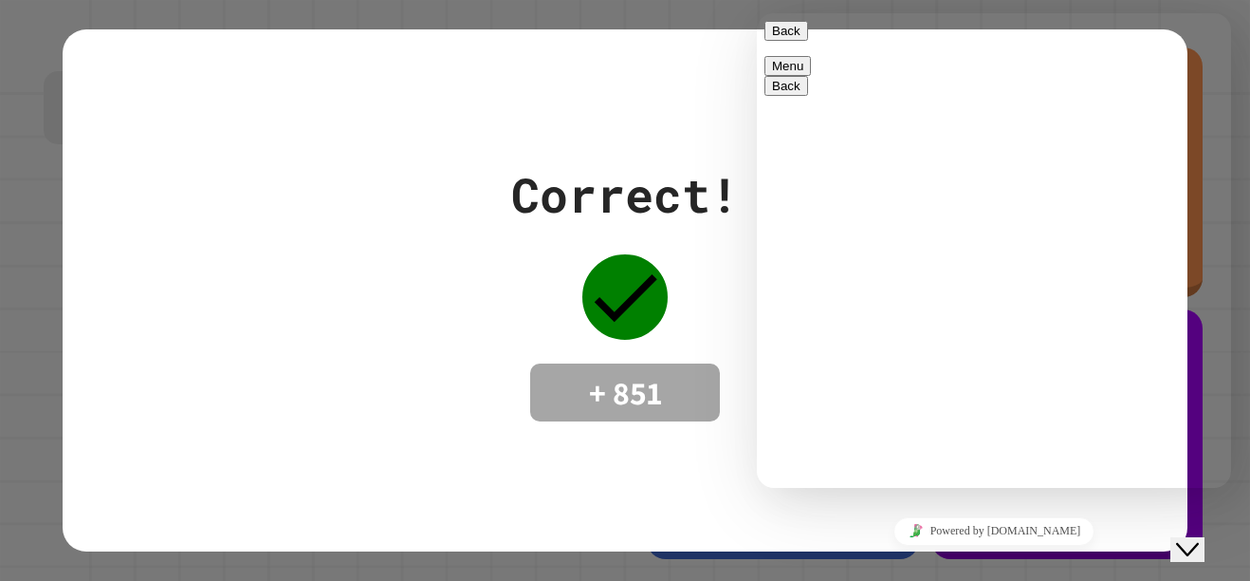
type textarea "**"
click at [750, 52] on div "Correct! + 851" at bounding box center [625, 290] width 1125 height 523
click at [1205, 537] on button "Close Chat This icon closes the chat window." at bounding box center [1188, 549] width 34 height 25
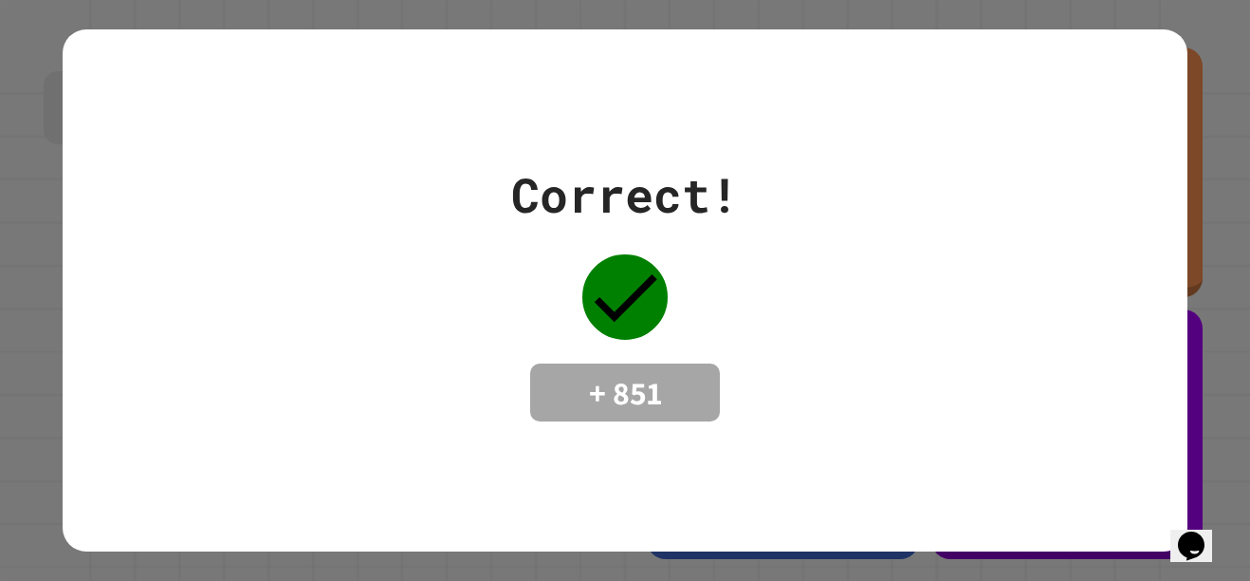
click at [1207, 532] on div "Opens Chat This icon Opens the chat window." at bounding box center [1191, 545] width 30 height 30
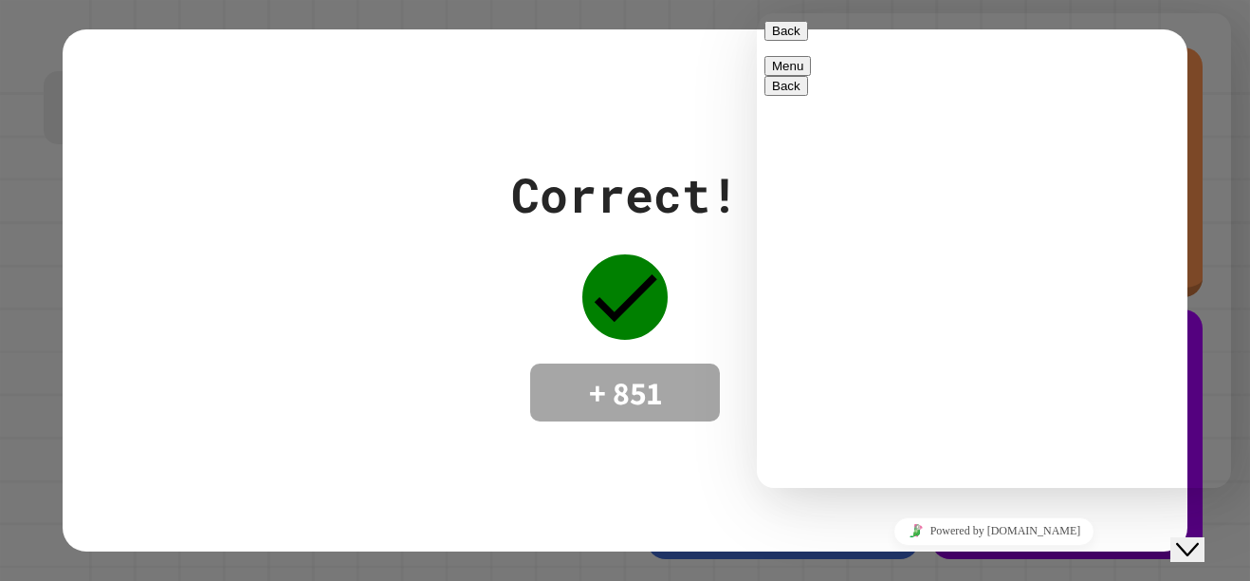
click at [1205, 554] on button "Close Chat This icon closes the chat window." at bounding box center [1188, 549] width 34 height 25
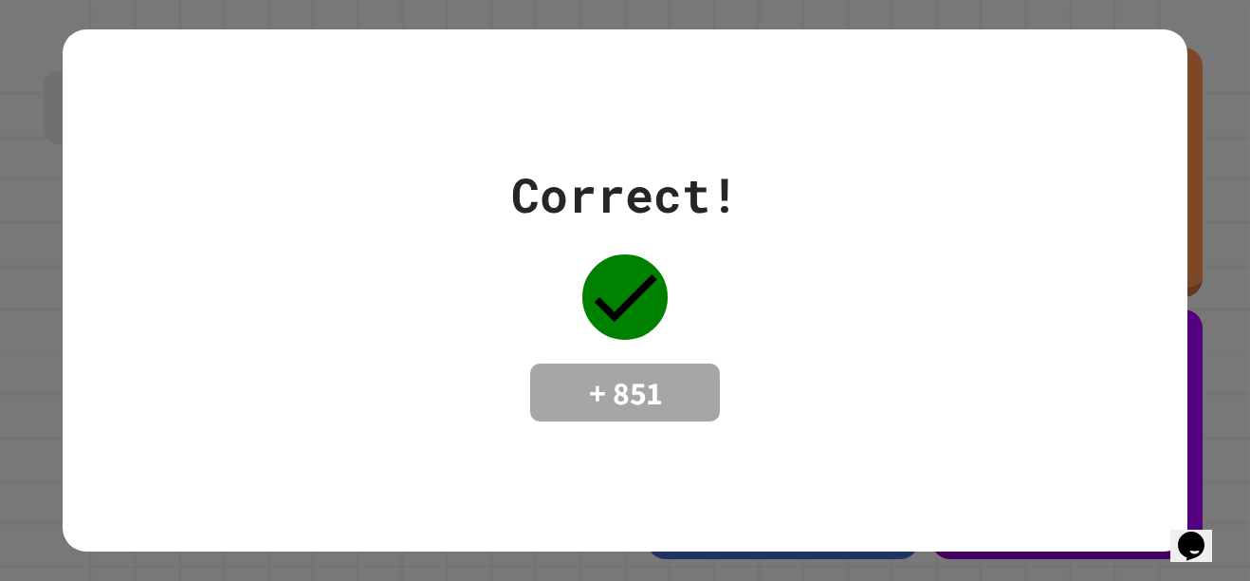
click at [1207, 535] on div "Opens Chat This icon Opens the chat window." at bounding box center [1191, 545] width 30 height 30
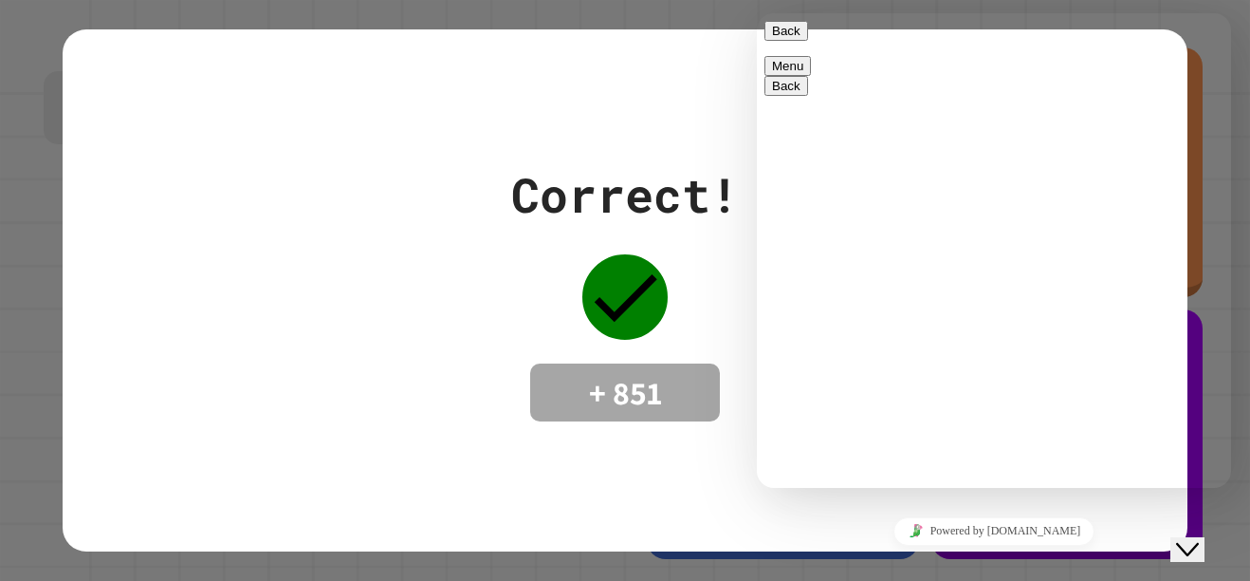
click at [801, 38] on span "Back" at bounding box center [801, 31] width 0 height 14
click at [1225, 564] on div "Correct! + 851" at bounding box center [625, 290] width 1250 height 581
click at [1196, 544] on button "Close Chat This icon closes the chat window." at bounding box center [1188, 549] width 34 height 25
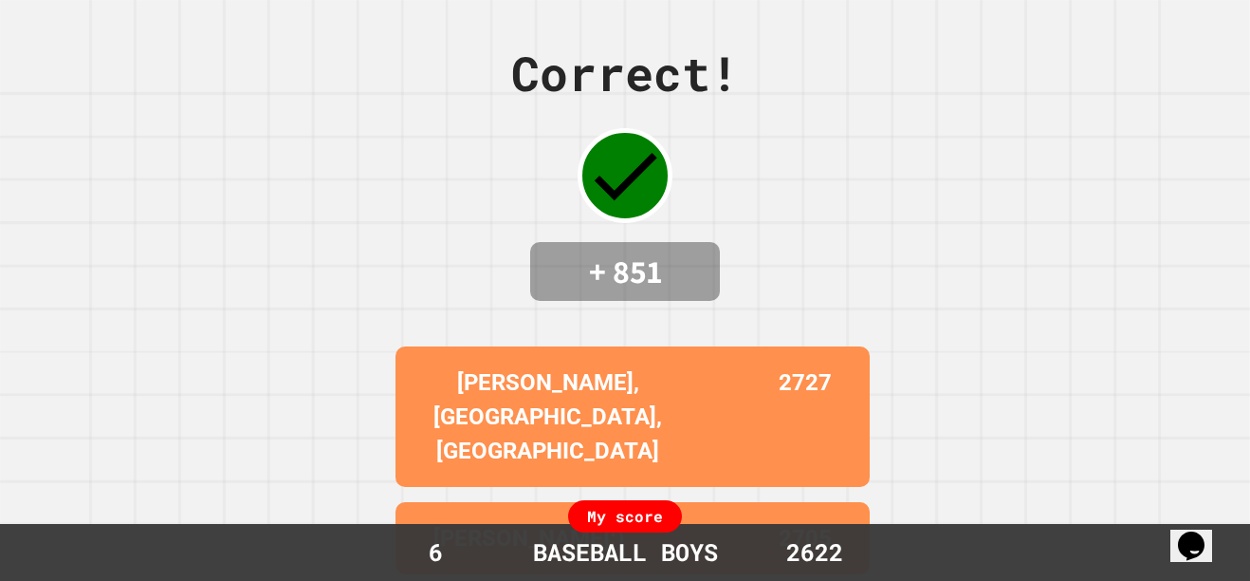
scroll to position [209, 0]
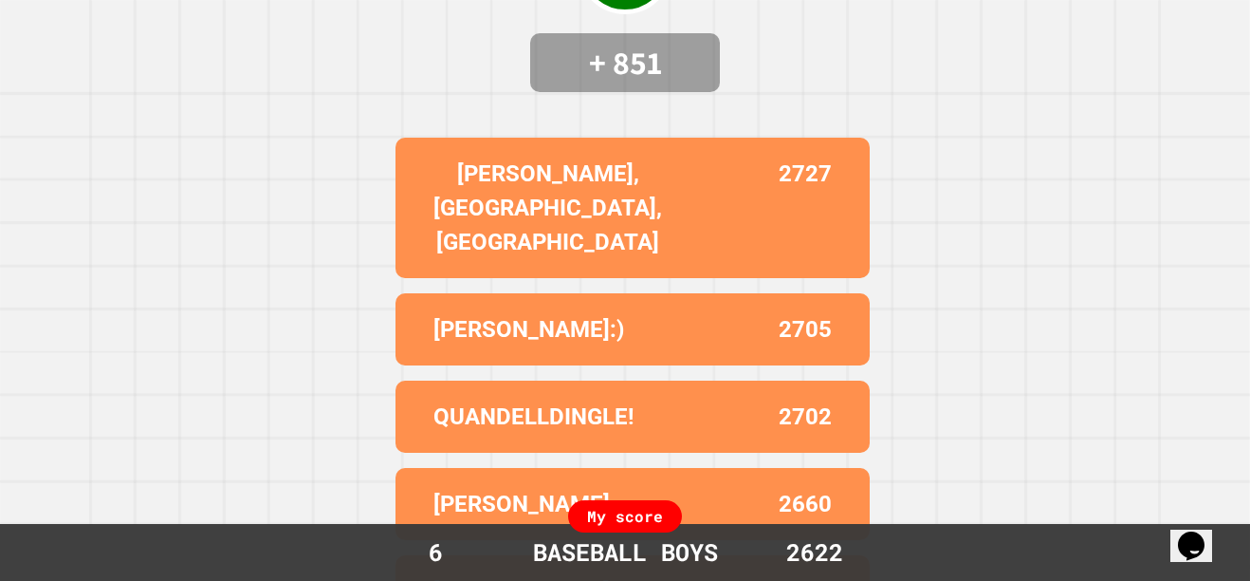
click at [752, 536] on div "2622" at bounding box center [815, 552] width 142 height 36
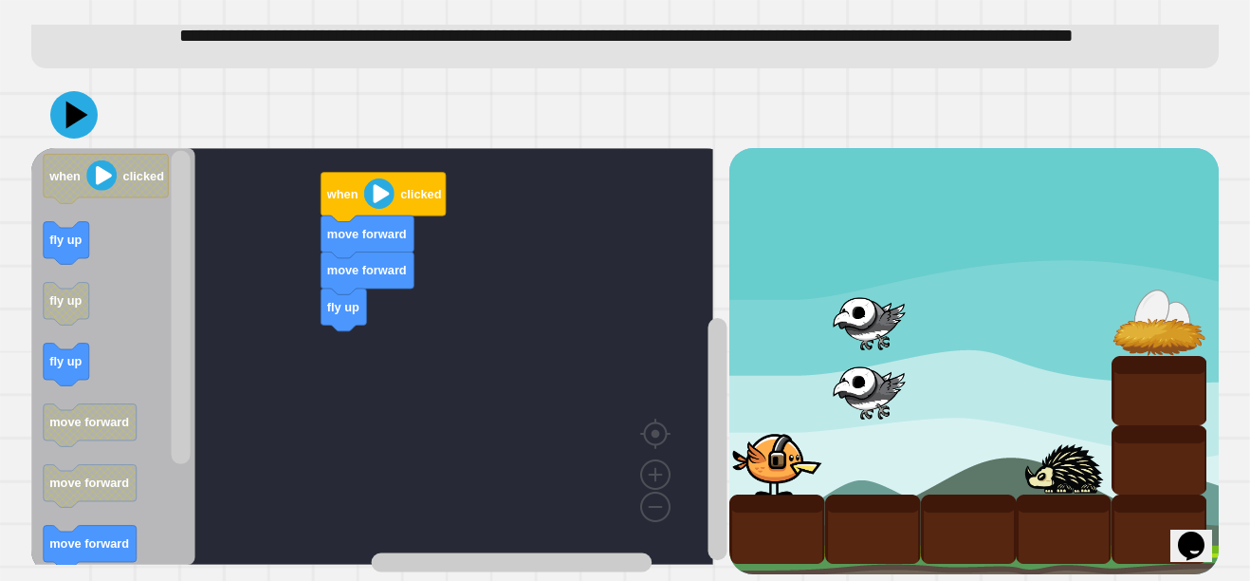
scroll to position [114, 0]
click at [354, 187] on text "when" at bounding box center [342, 194] width 32 height 14
click at [44, 529] on icon "Blockly Workspace" at bounding box center [90, 546] width 93 height 43
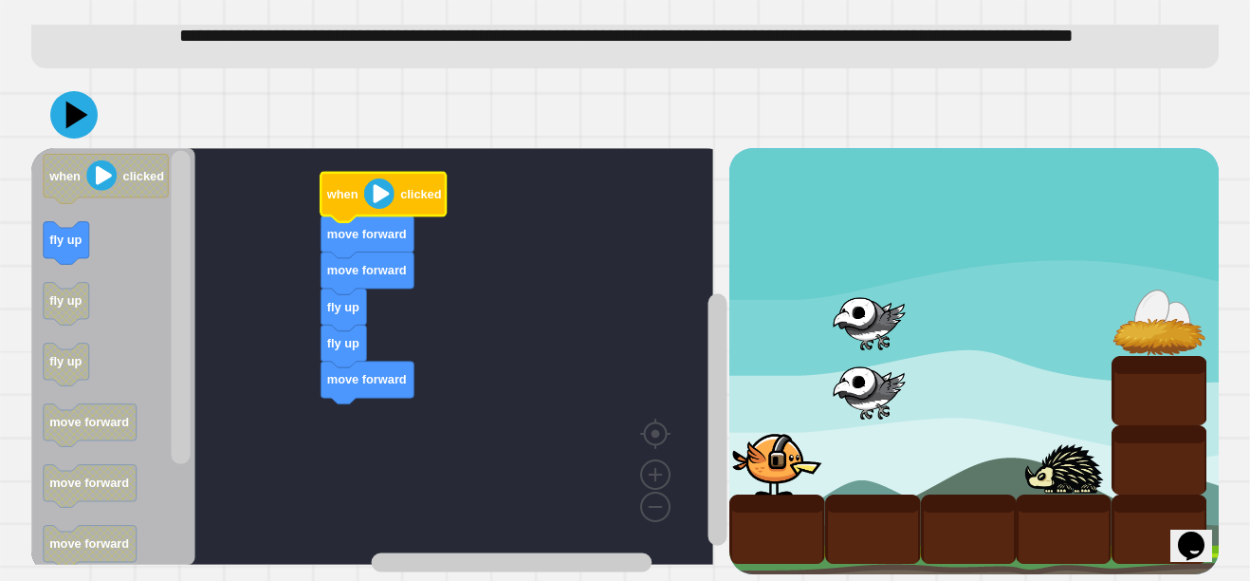
click at [387, 172] on icon "Blockly Workspace" at bounding box center [383, 196] width 125 height 49
click at [377, 184] on image "Blockly Workspace" at bounding box center [379, 193] width 30 height 30
click at [377, 178] on image "Blockly Workspace" at bounding box center [379, 193] width 30 height 30
click at [71, 101] on icon at bounding box center [77, 115] width 22 height 28
click at [340, 197] on icon "Blockly Workspace" at bounding box center [383, 196] width 125 height 49
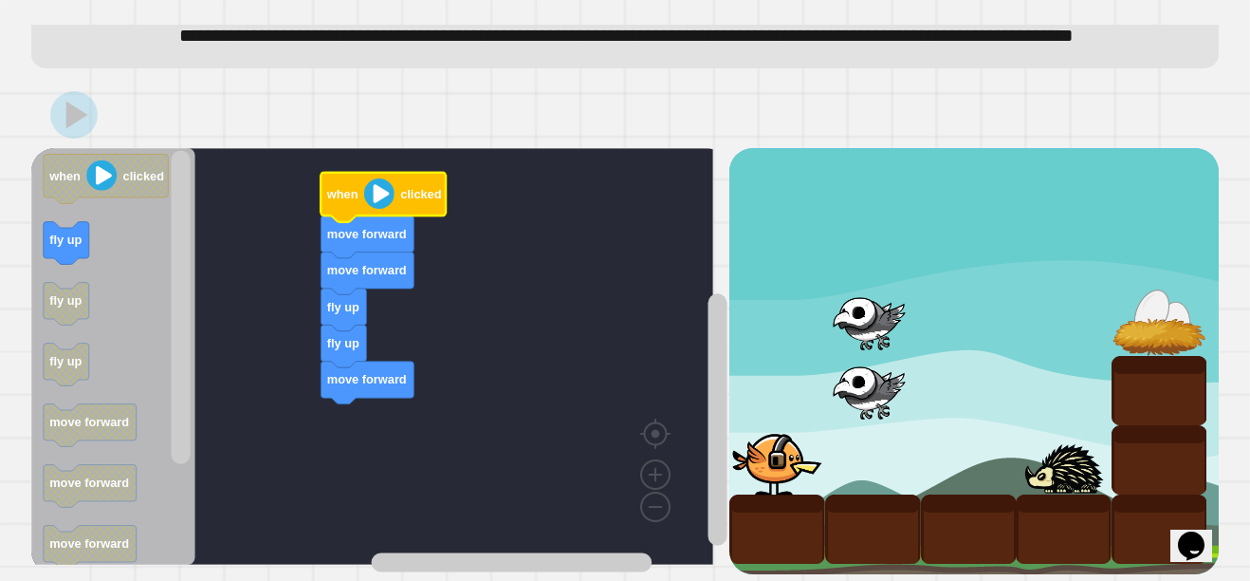
click at [369, 178] on image "Blockly Workspace" at bounding box center [379, 193] width 30 height 30
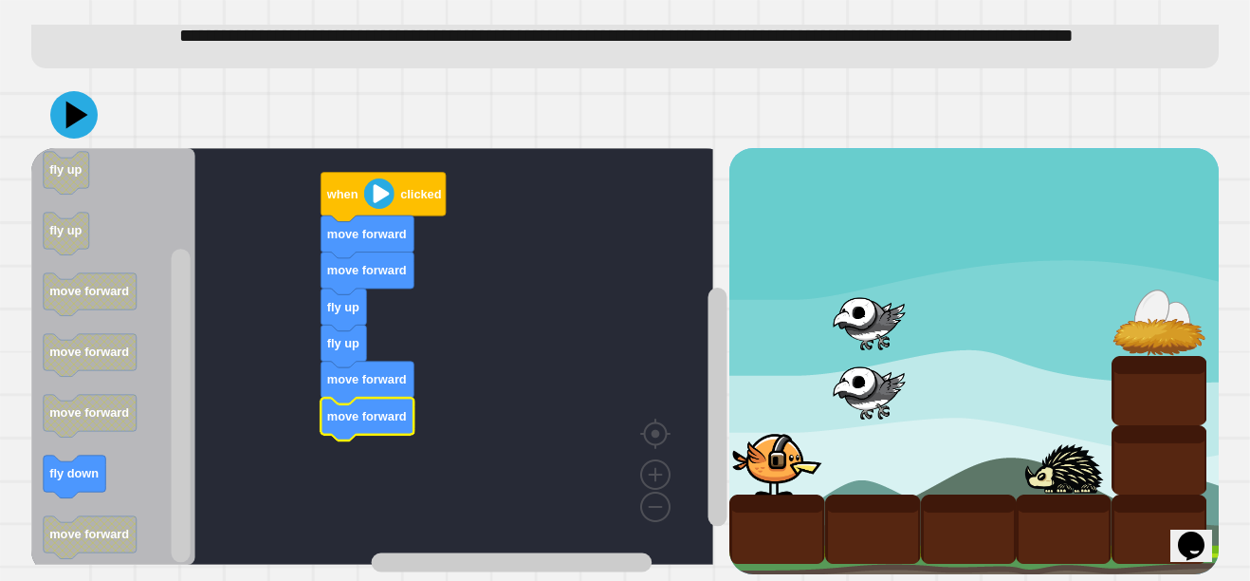
click at [385, 178] on image "Blockly Workspace" at bounding box center [379, 193] width 30 height 30
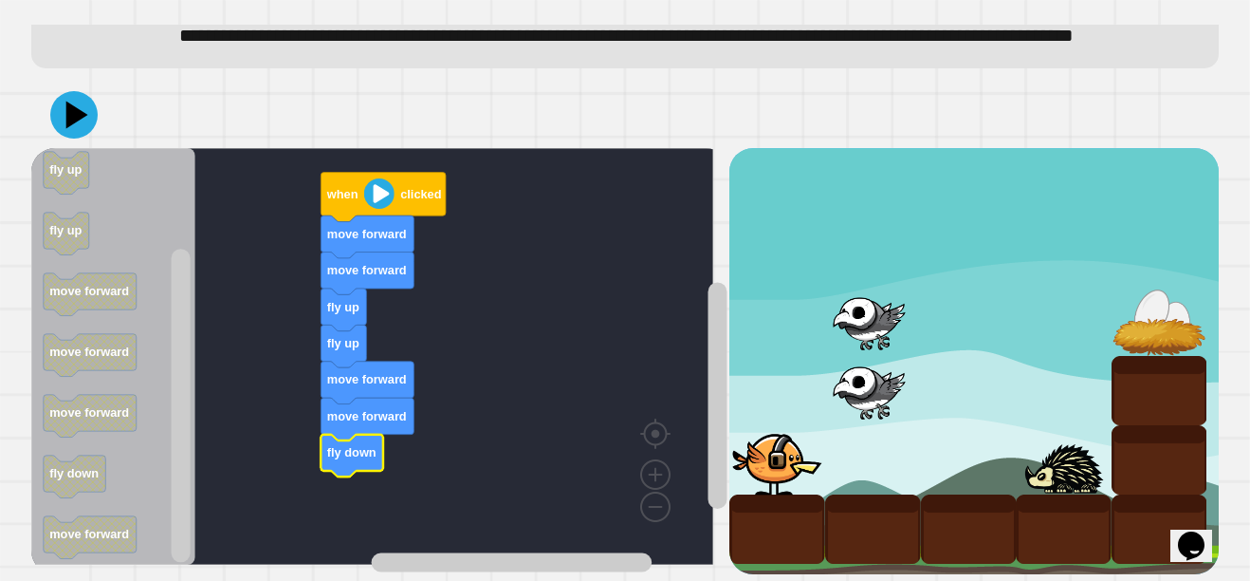
click at [377, 196] on icon "Blockly Workspace" at bounding box center [383, 196] width 125 height 49
click at [63, 100] on icon at bounding box center [73, 114] width 47 height 47
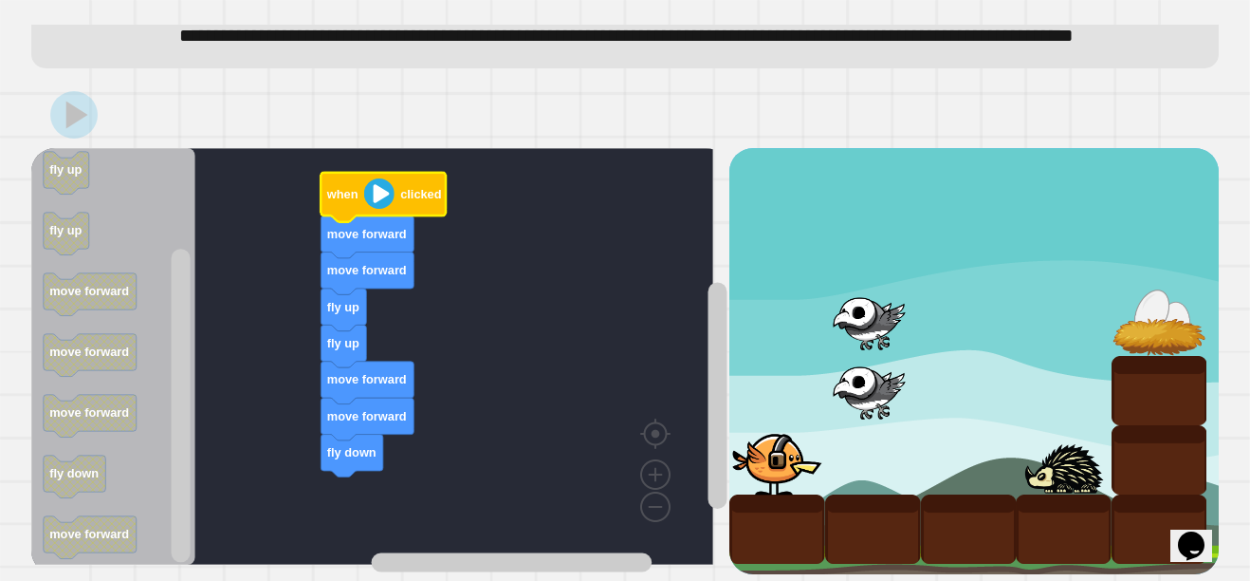
click at [378, 178] on image "Blockly Workspace" at bounding box center [379, 193] width 30 height 30
click at [370, 178] on image "Blockly Workspace" at bounding box center [379, 193] width 30 height 30
click at [367, 178] on image "Blockly Workspace" at bounding box center [379, 193] width 30 height 30
click at [372, 215] on icon "Blockly Workspace" at bounding box center [367, 236] width 93 height 43
click at [371, 183] on image "Blockly Workspace" at bounding box center [379, 193] width 30 height 30
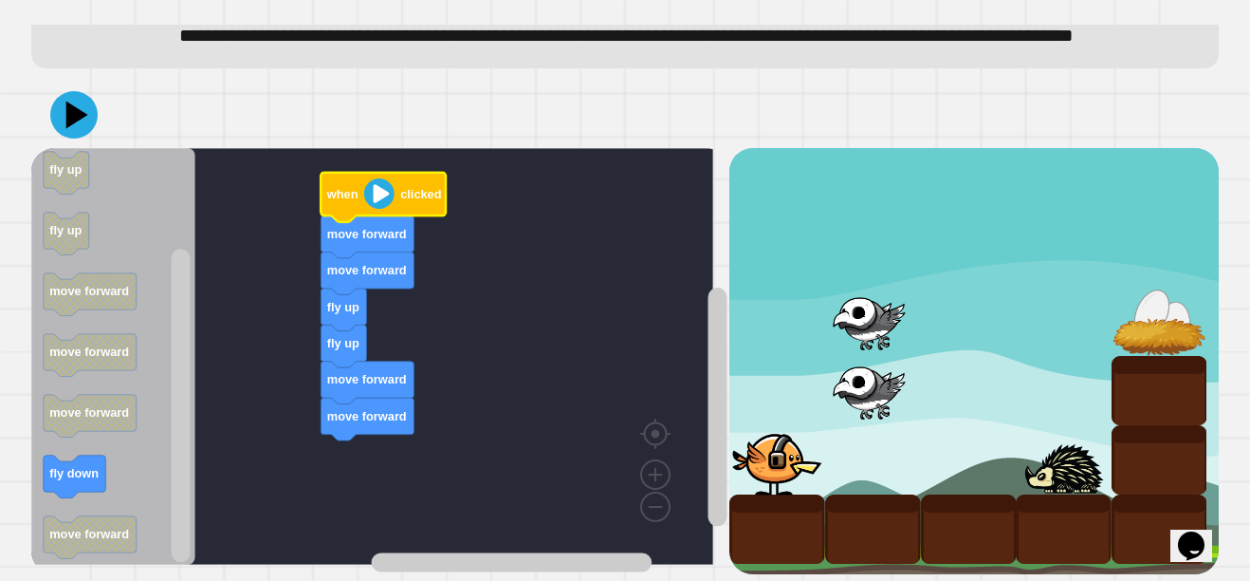
click at [367, 184] on image "Blockly Workspace" at bounding box center [379, 193] width 30 height 30
click at [384, 178] on image "Blockly Workspace" at bounding box center [379, 193] width 30 height 30
click at [66, 101] on icon at bounding box center [73, 114] width 47 height 47
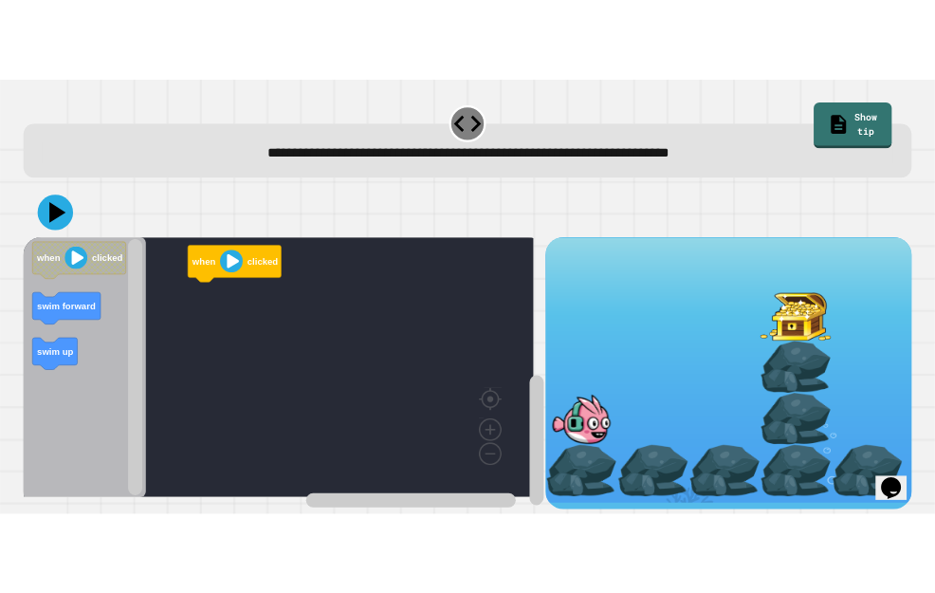
scroll to position [13, 0]
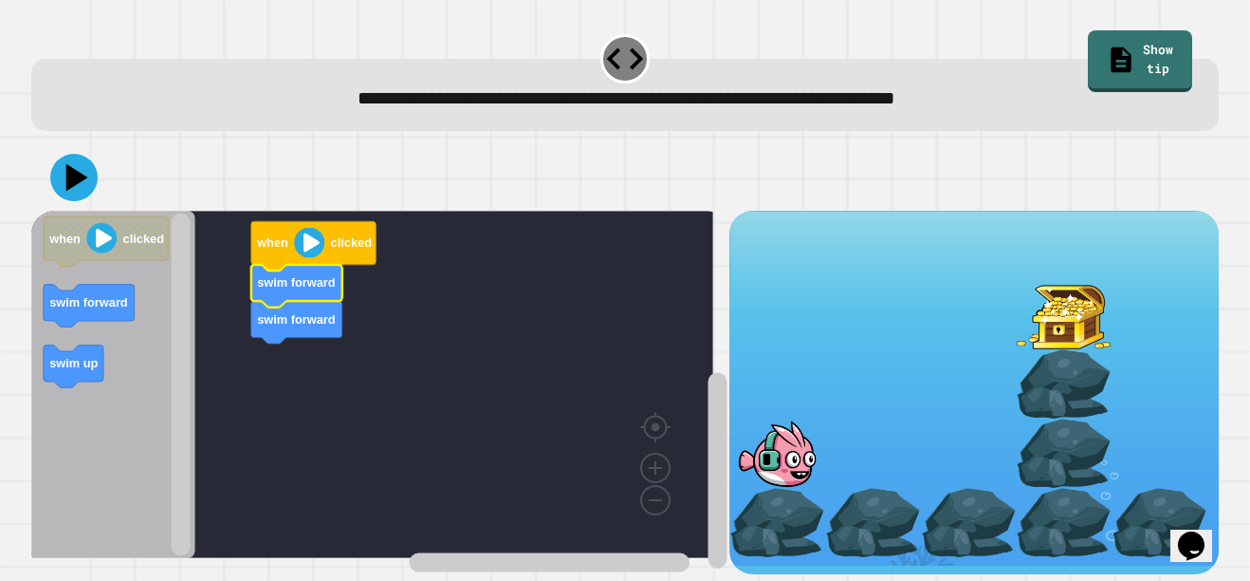
click at [325, 327] on rect "Blockly Workspace" at bounding box center [372, 384] width 682 height 347
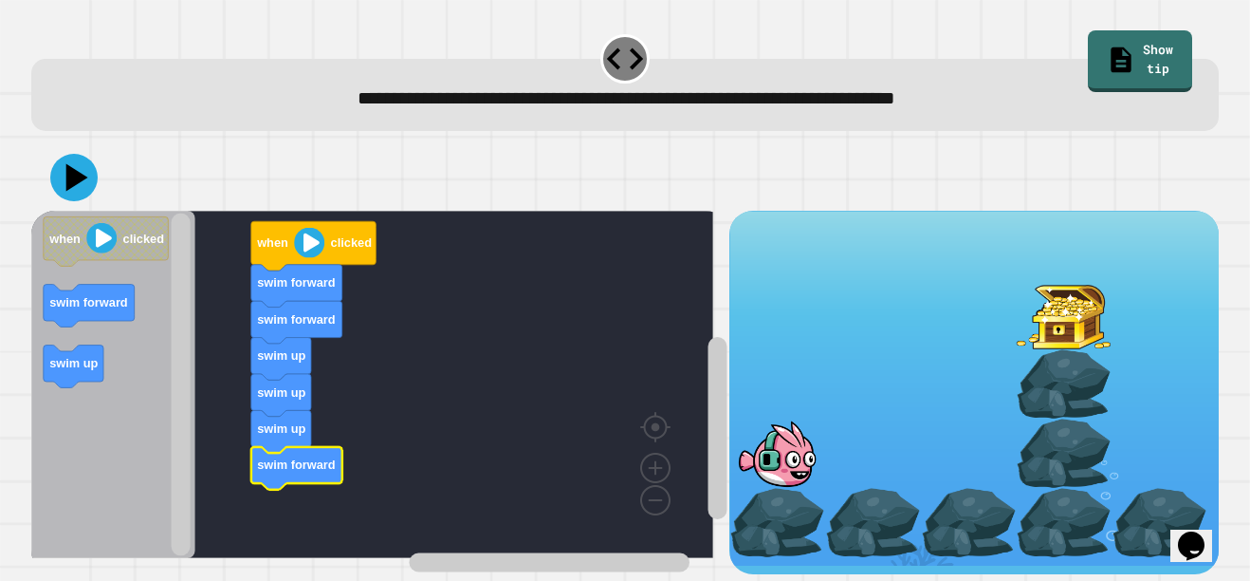
click at [320, 229] on image "Blockly Workspace" at bounding box center [309, 242] width 30 height 30
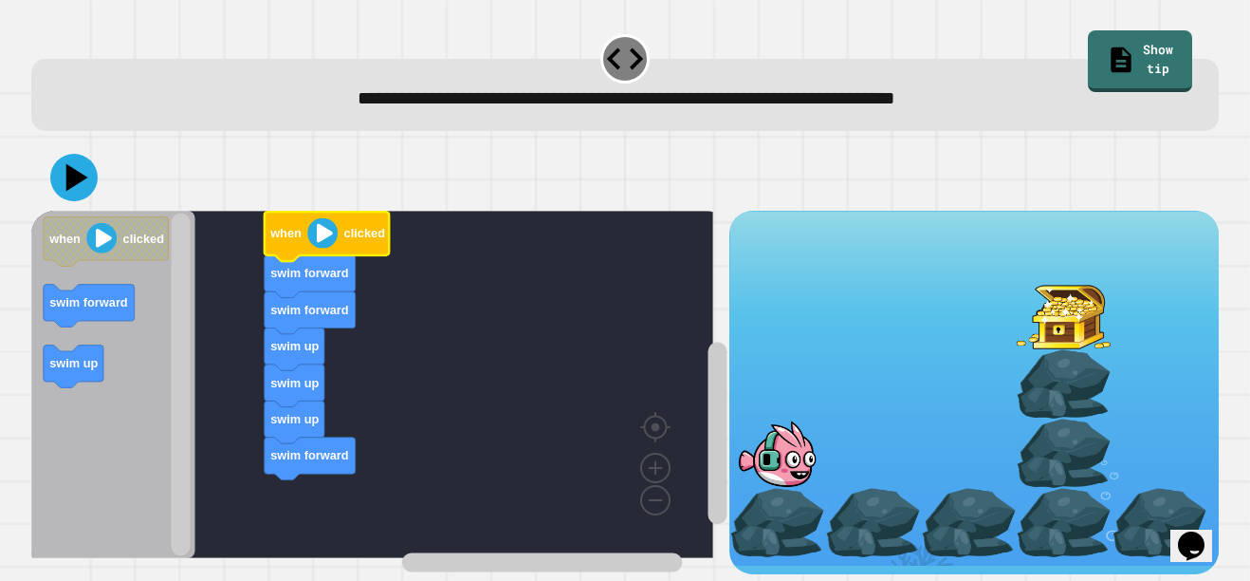
click at [327, 217] on image "Blockly Workspace" at bounding box center [322, 232] width 30 height 30
click at [68, 174] on icon at bounding box center [77, 177] width 22 height 28
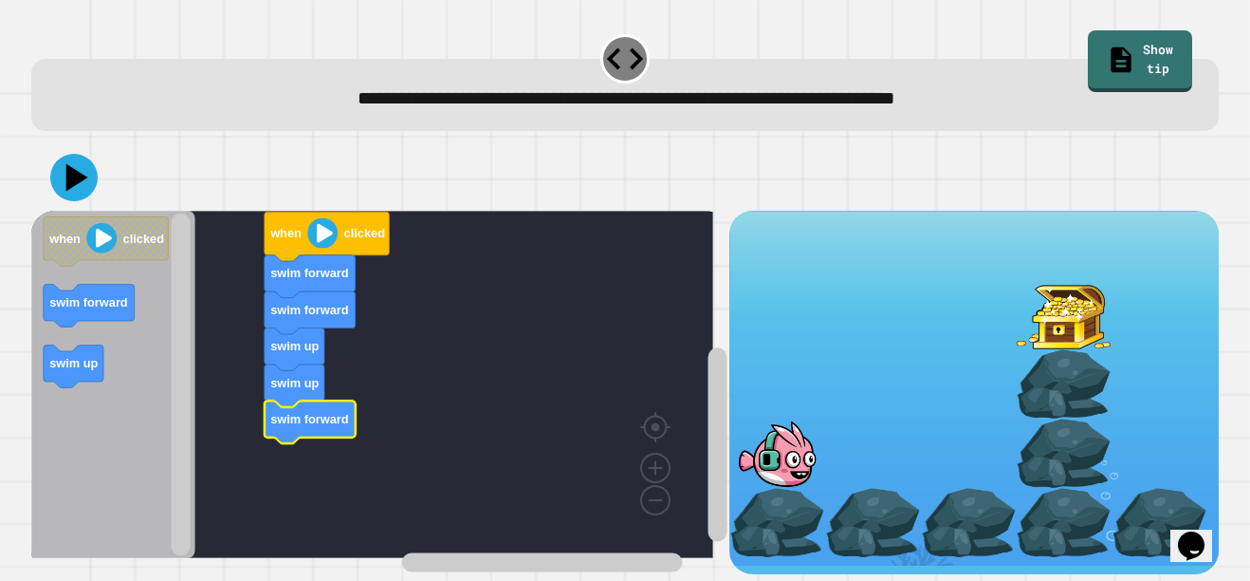
click at [342, 198] on div at bounding box center [625, 177] width 1188 height 66
click at [321, 230] on image "Blockly Workspace" at bounding box center [322, 232] width 30 height 30
click at [343, 226] on text "clicked" at bounding box center [363, 233] width 41 height 14
click at [340, 221] on icon "Blockly Workspace" at bounding box center [327, 236] width 125 height 49
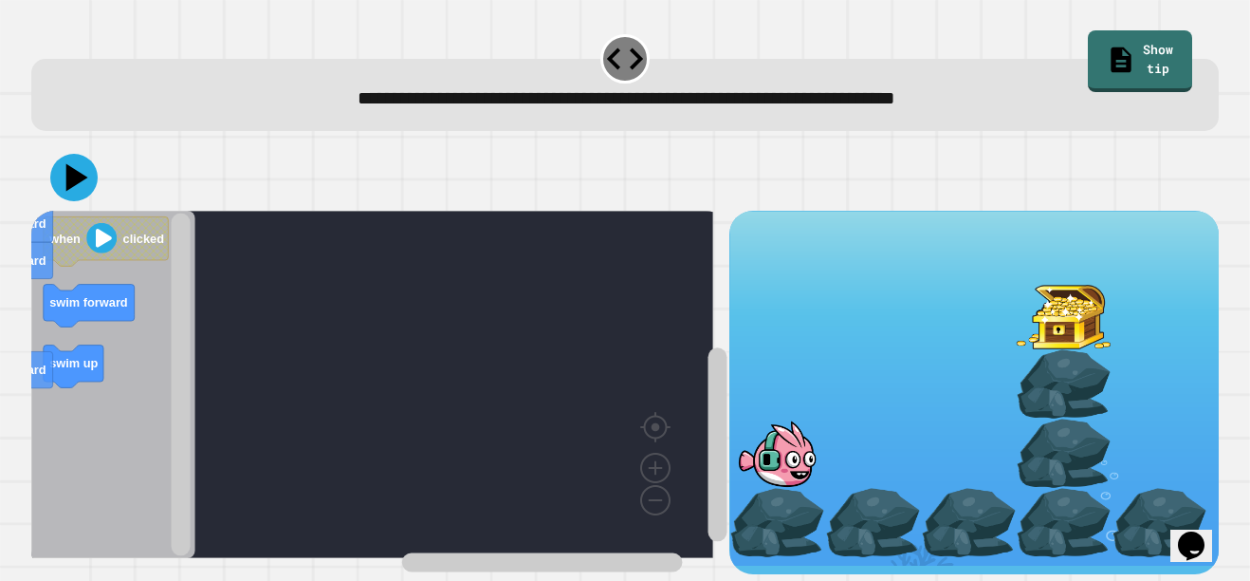
click at [82, 191] on text "clicked" at bounding box center [61, 183] width 41 height 14
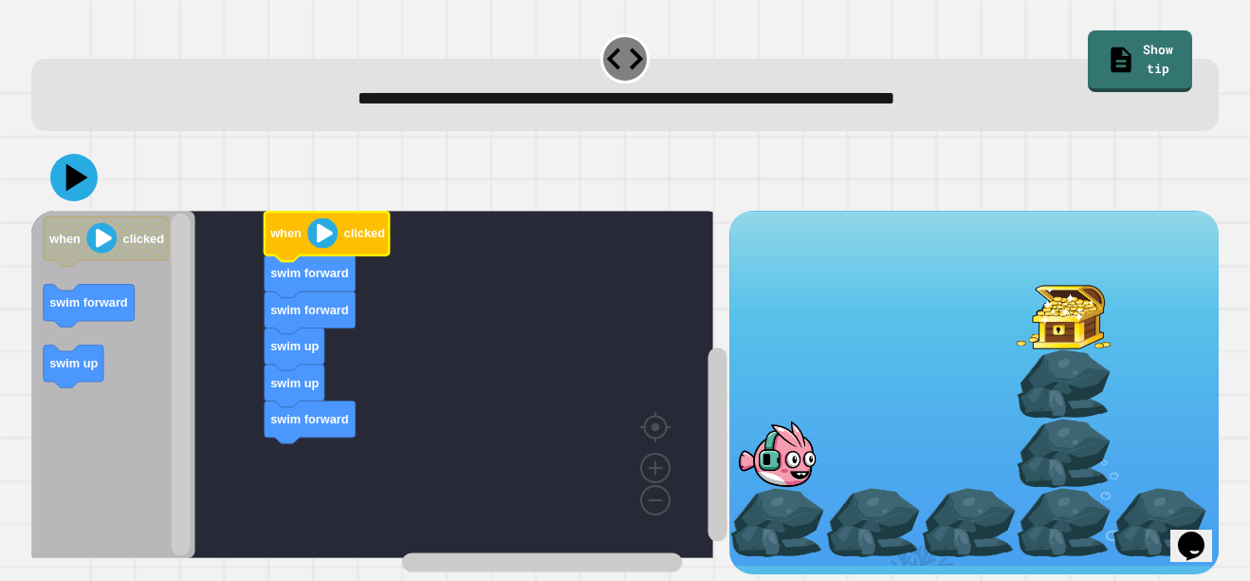
click at [344, 226] on text "clicked" at bounding box center [363, 233] width 41 height 14
click at [367, 245] on rect "Blockly Workspace" at bounding box center [372, 384] width 682 height 347
click at [348, 226] on text "clicked" at bounding box center [363, 233] width 41 height 14
click at [340, 212] on icon "Blockly Workspace" at bounding box center [327, 236] width 125 height 49
click at [59, 165] on icon at bounding box center [73, 177] width 47 height 47
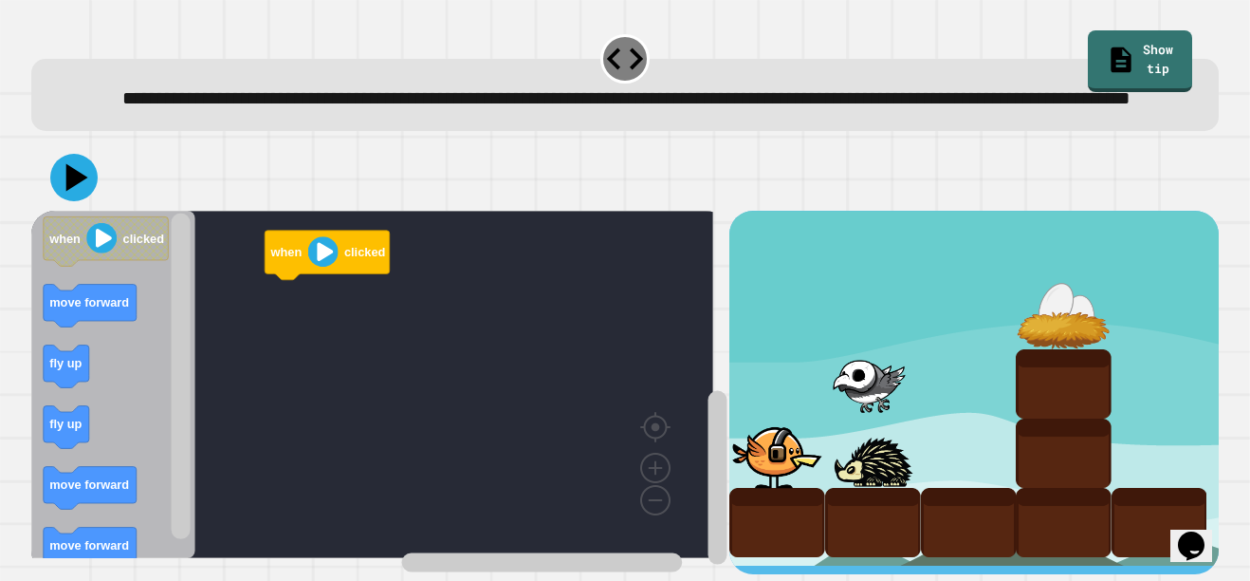
scroll to position [45, 0]
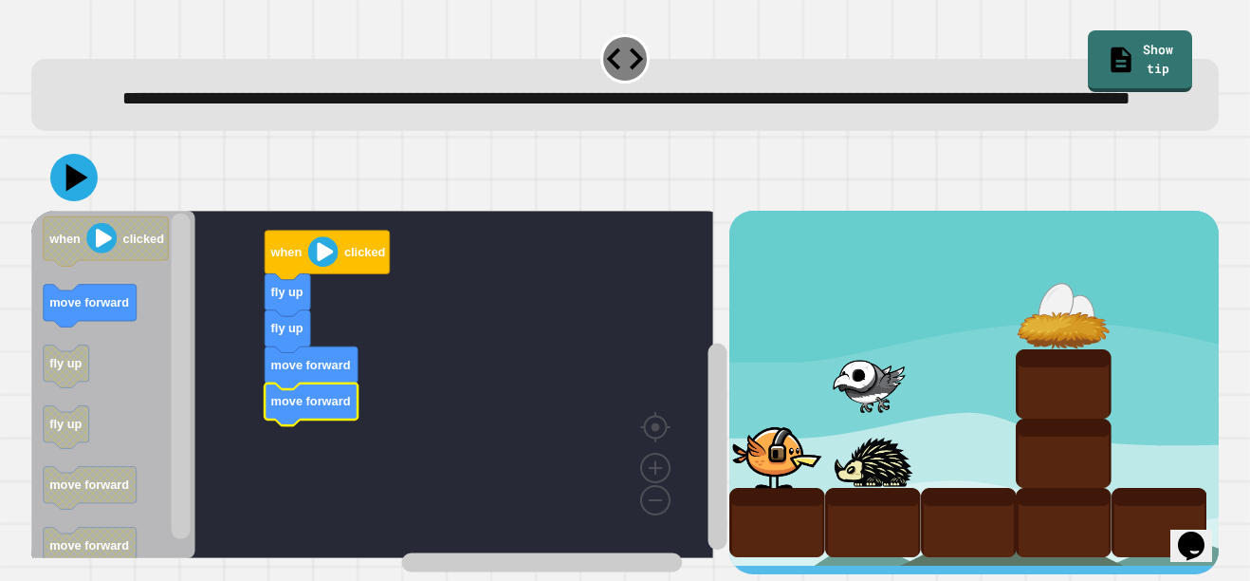
click at [51, 165] on button at bounding box center [73, 177] width 47 height 47
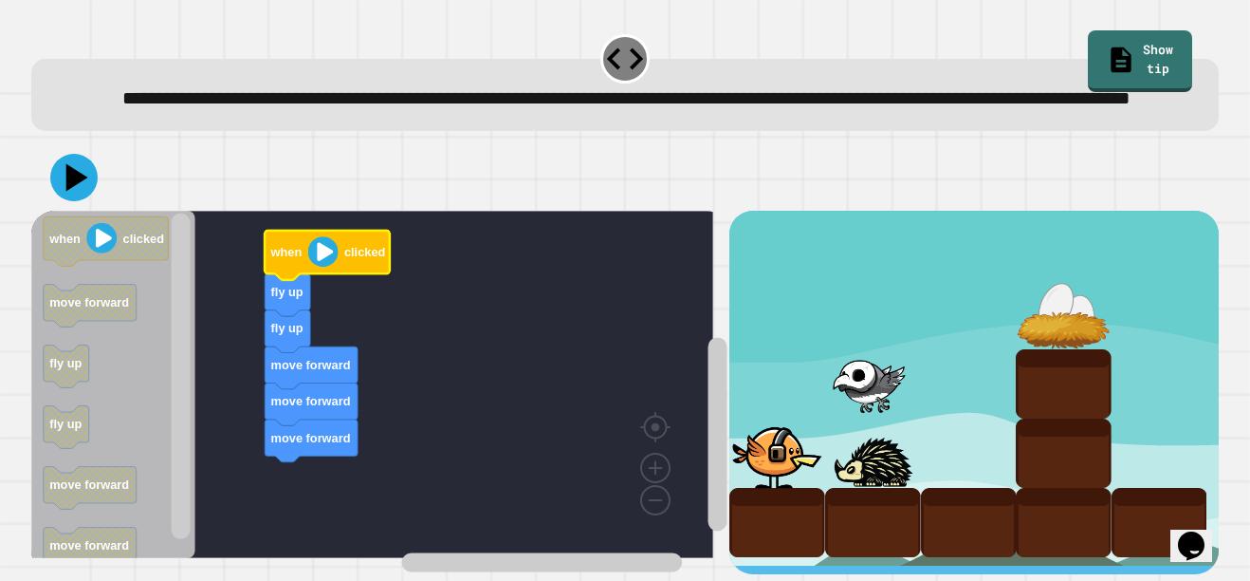
click at [458, 173] on div at bounding box center [625, 177] width 1188 height 66
click at [88, 144] on div at bounding box center [625, 177] width 1188 height 66
click at [351, 245] on text "clicked" at bounding box center [364, 252] width 41 height 14
click at [361, 245] on text "clicked" at bounding box center [364, 252] width 41 height 14
click at [334, 248] on image "Blockly Workspace" at bounding box center [322, 251] width 30 height 30
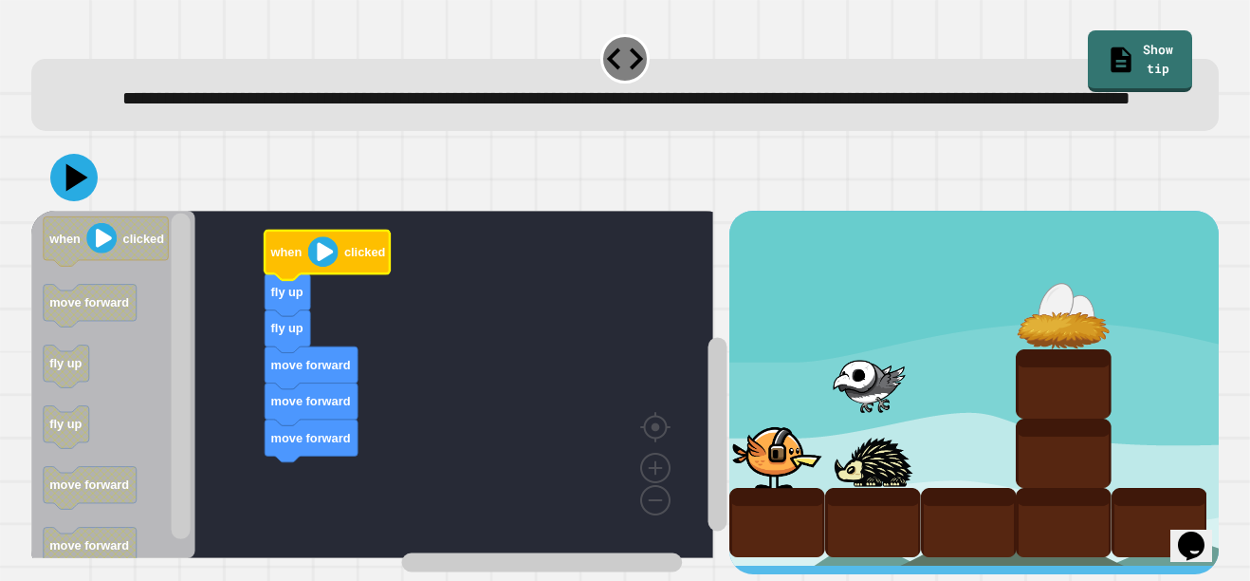
click at [327, 236] on image "Blockly Workspace" at bounding box center [322, 251] width 30 height 30
click at [413, 219] on rect "Blockly Workspace" at bounding box center [372, 384] width 682 height 347
click at [372, 230] on icon "Blockly Workspace" at bounding box center [327, 254] width 125 height 49
click at [350, 245] on text "clicked" at bounding box center [364, 252] width 41 height 14
click at [346, 249] on icon "Blockly Workspace" at bounding box center [327, 254] width 125 height 49
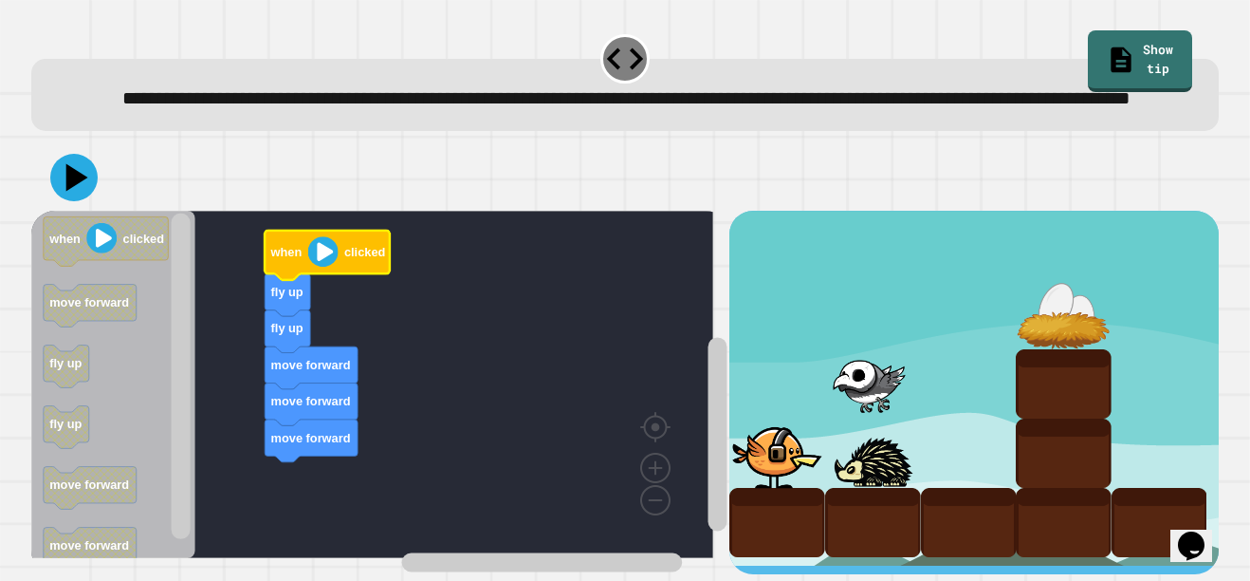
click at [330, 236] on image "Blockly Workspace" at bounding box center [322, 251] width 30 height 30
click at [343, 230] on icon "Blockly Workspace" at bounding box center [327, 254] width 125 height 49
click at [338, 217] on rect "Blockly Workspace" at bounding box center [372, 384] width 682 height 347
click at [71, 91] on div "**********" at bounding box center [625, 97] width 1136 height 28
click at [96, 144] on div at bounding box center [625, 177] width 1188 height 66
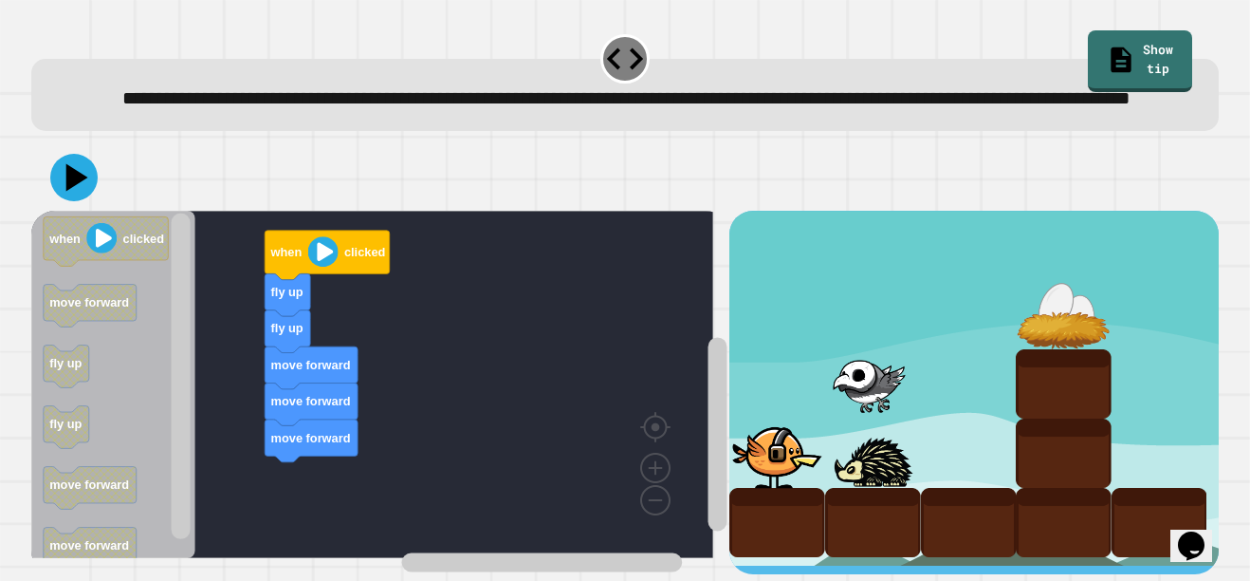
click at [50, 174] on div at bounding box center [625, 177] width 1188 height 66
click at [78, 155] on icon at bounding box center [73, 177] width 47 height 47
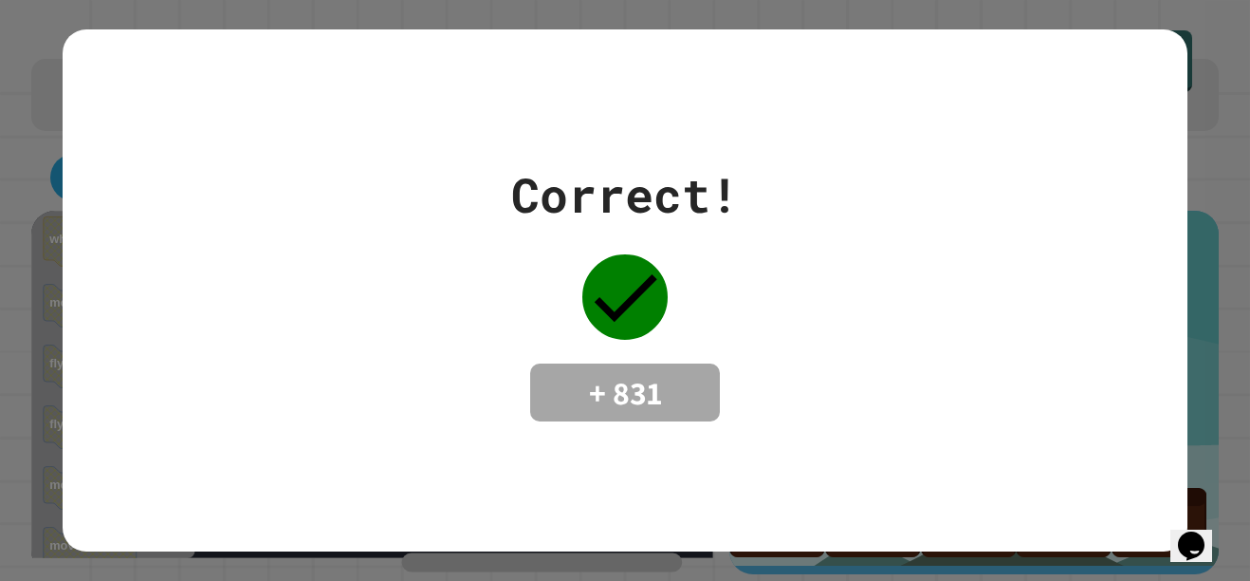
click at [868, 93] on div "Correct! + 831" at bounding box center [625, 290] width 1125 height 523
click at [1207, 530] on div "Opens Chat This icon Opens the chat window." at bounding box center [1191, 545] width 30 height 30
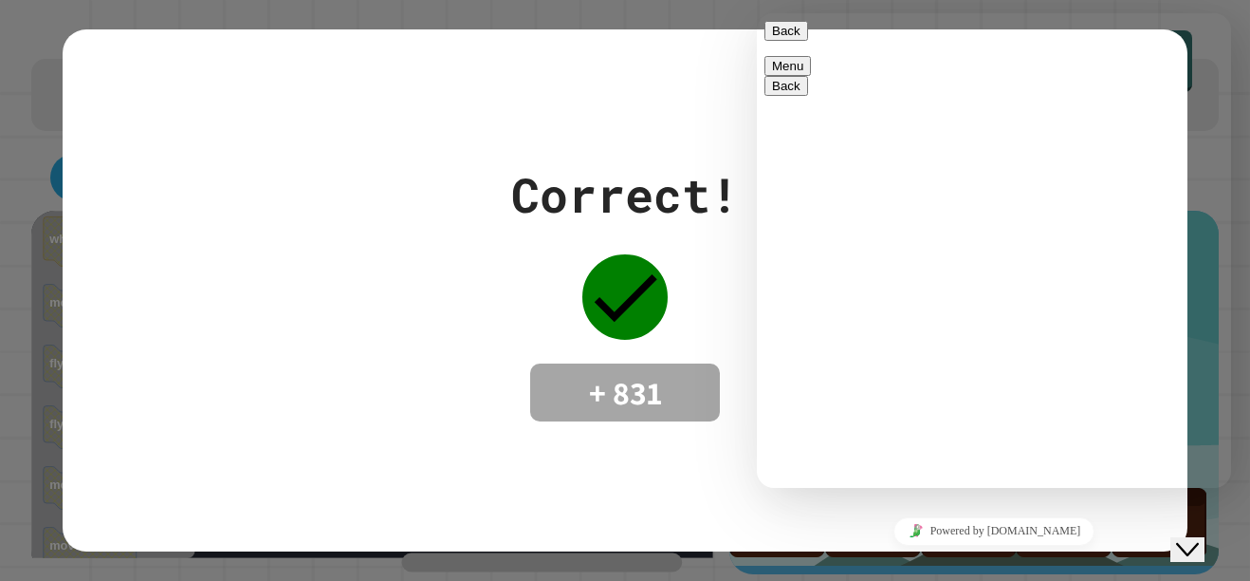
scroll to position [82, 0]
click at [757, 13] on div "Rate this chat Upload File Insert emoji" at bounding box center [757, 13] width 0 height 0
click at [1186, 538] on div "Close Chat This icon closes the chat window." at bounding box center [1187, 549] width 23 height 23
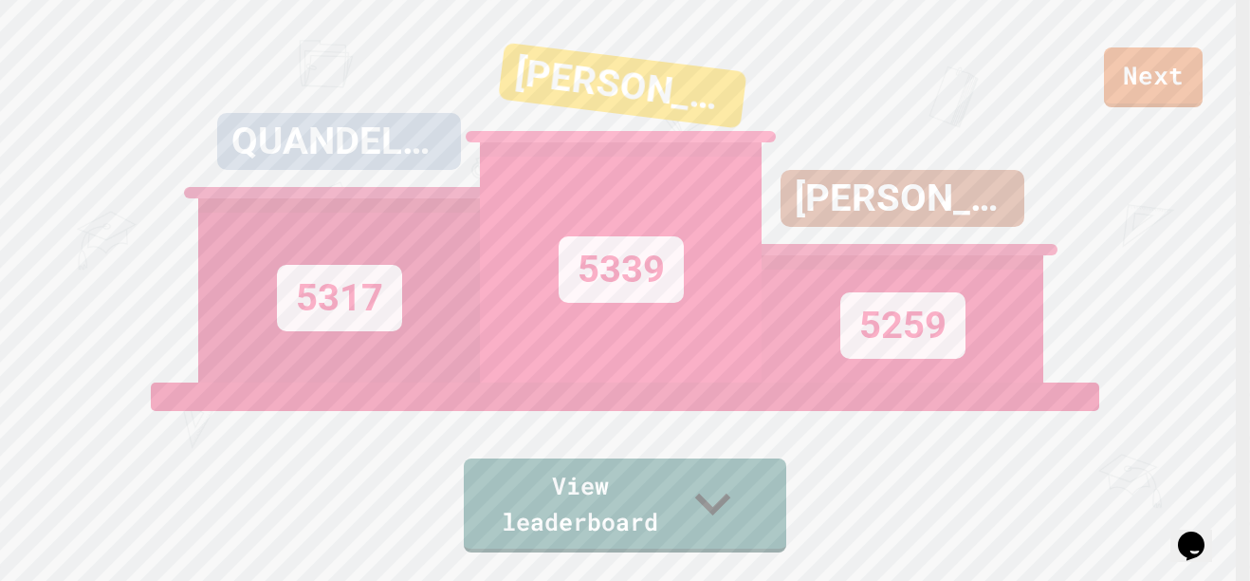
click at [703, 544] on link "View leaderboard" at bounding box center [625, 505] width 323 height 94
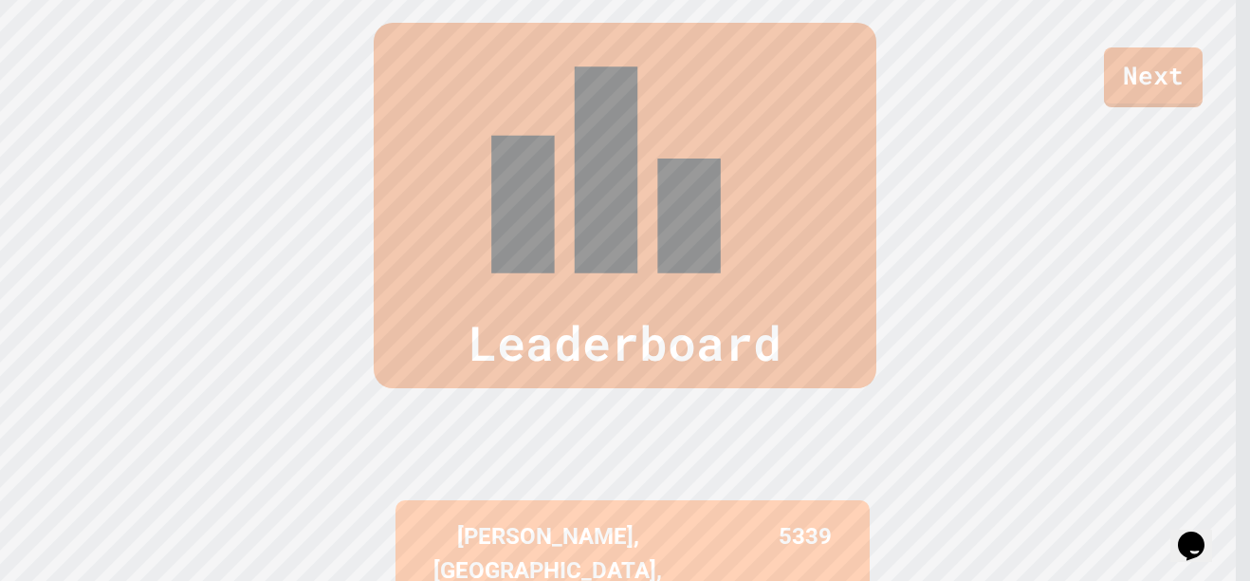
scroll to position [790, 0]
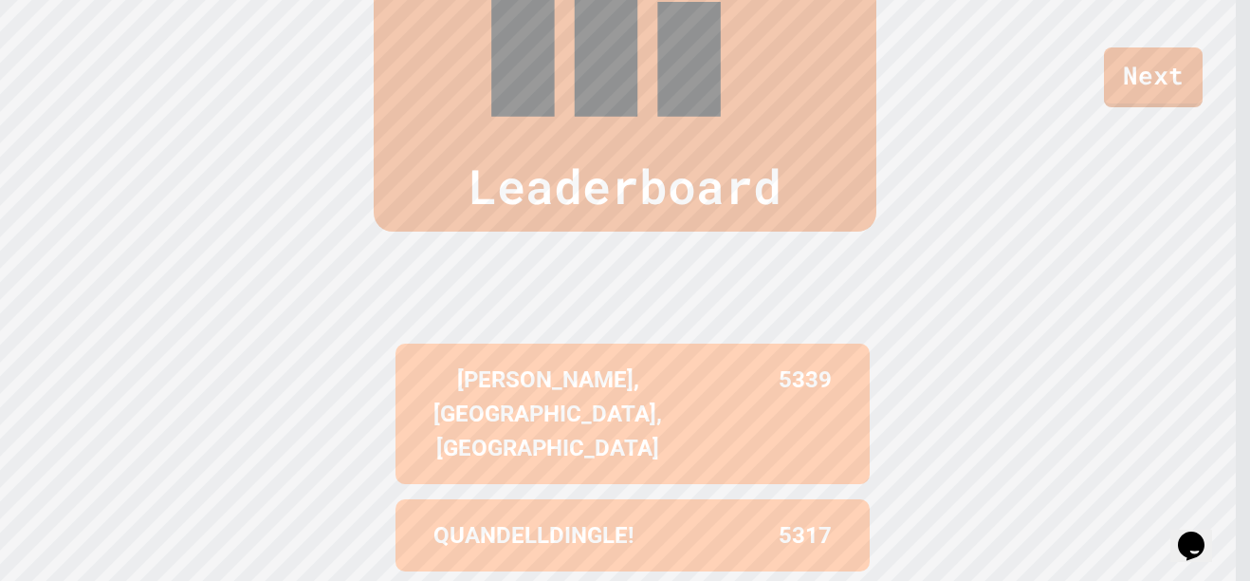
click at [1178, 88] on link "Next" at bounding box center [1153, 77] width 99 height 60
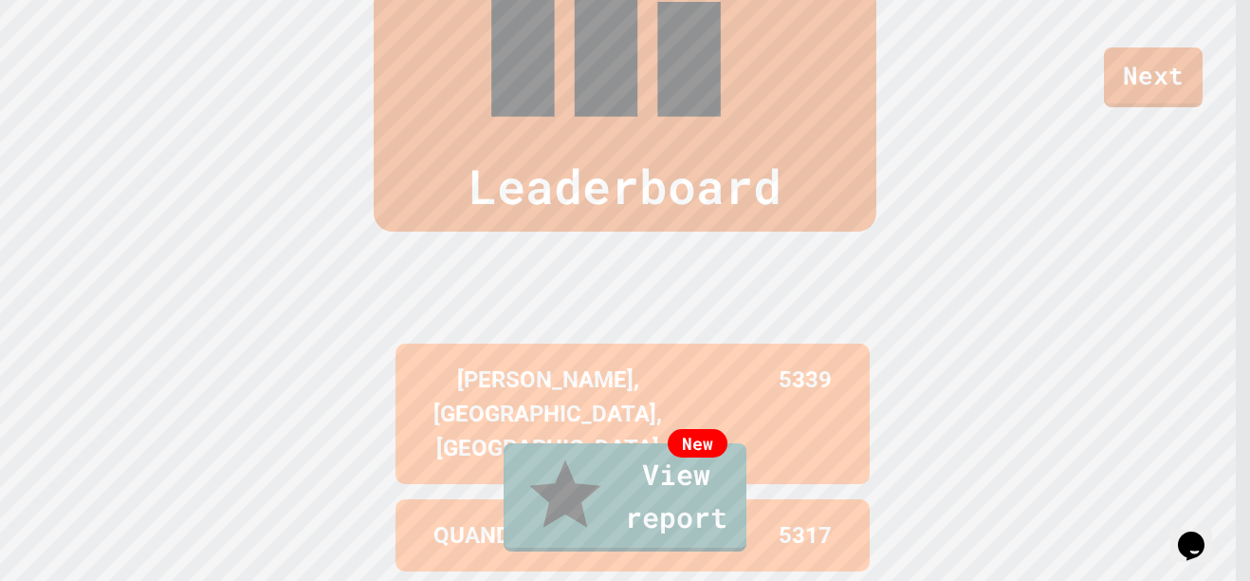
click at [608, 519] on link "New View report" at bounding box center [625, 497] width 243 height 108
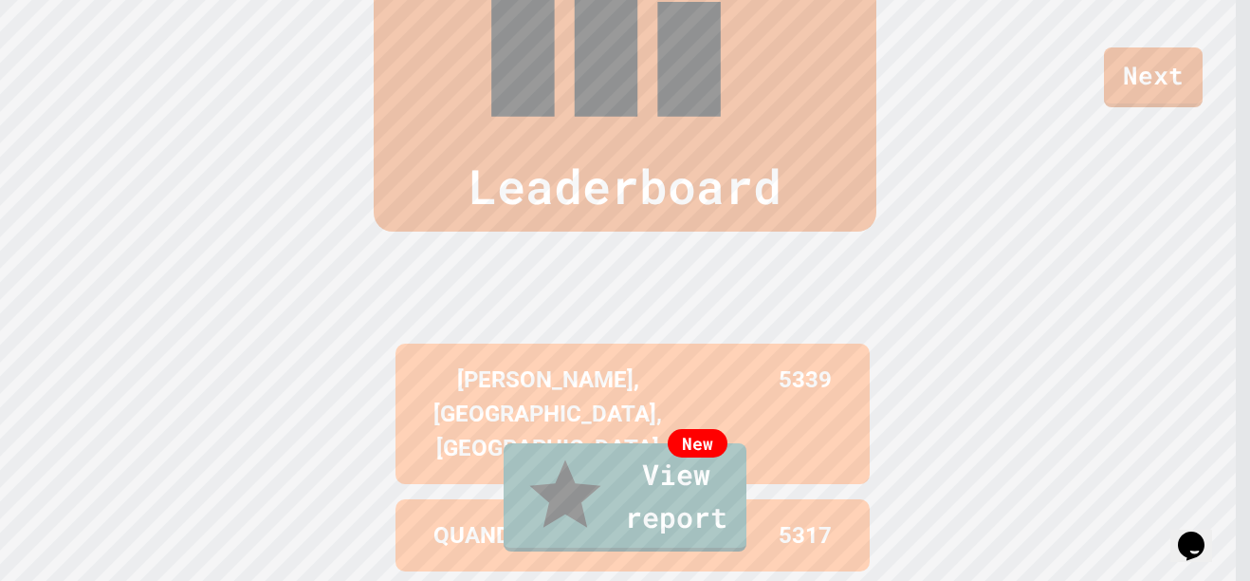
type textarea "*"
type textarea "******"
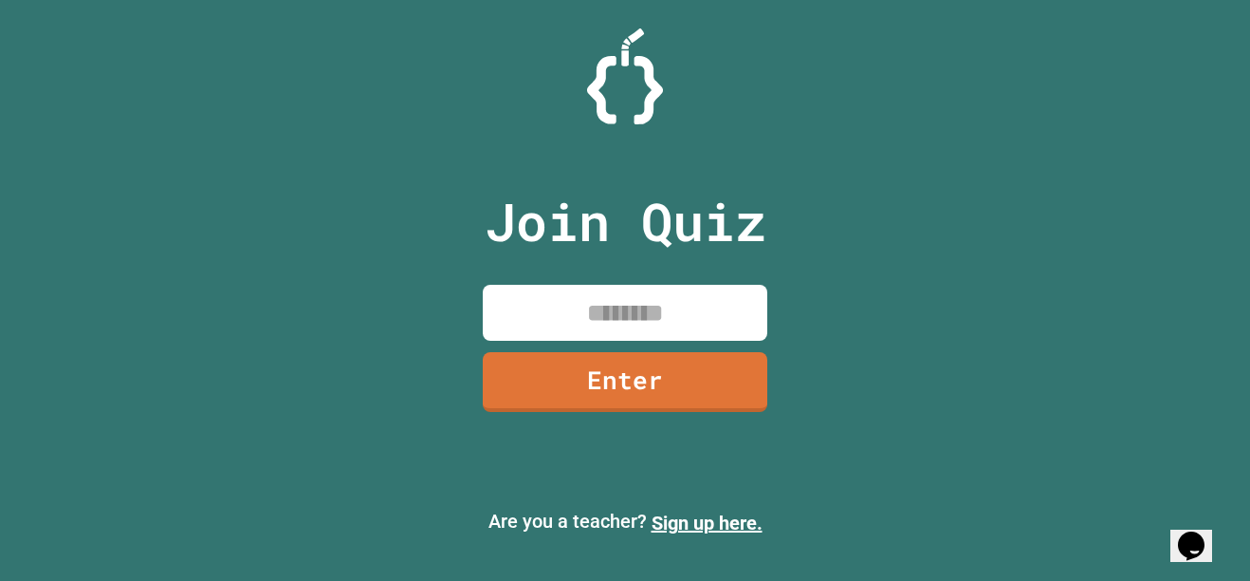
click at [1238, 409] on div "Join Quiz Enter Are you a teacher? Sign up here." at bounding box center [625, 290] width 1250 height 581
